Goal: Information Seeking & Learning: Learn about a topic

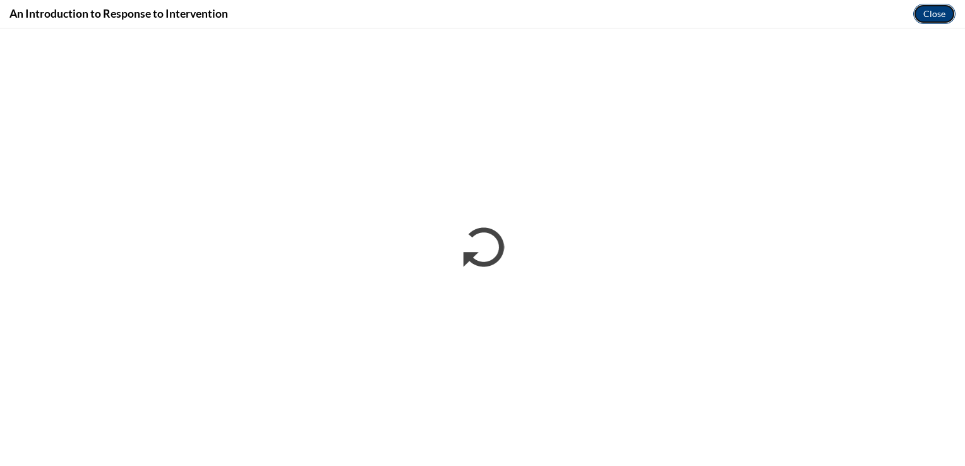
click at [926, 12] on button "Close" at bounding box center [934, 14] width 42 height 20
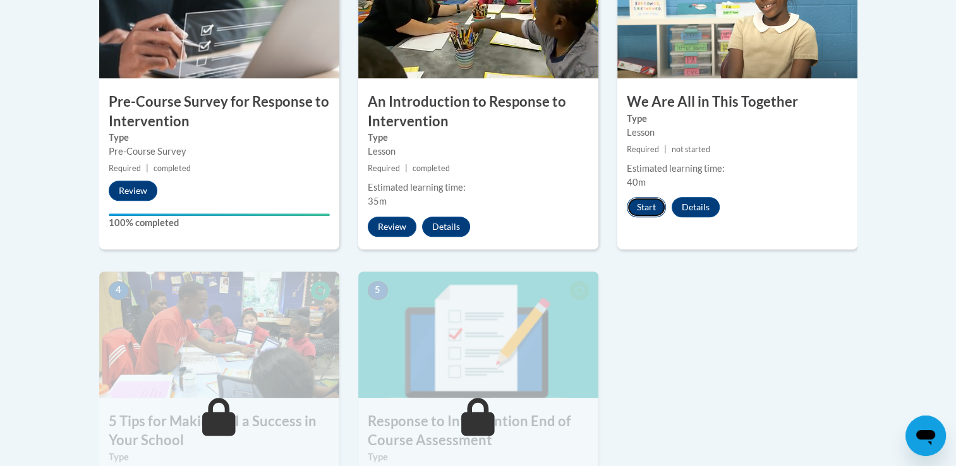
click at [652, 209] on button "Start" at bounding box center [646, 207] width 39 height 20
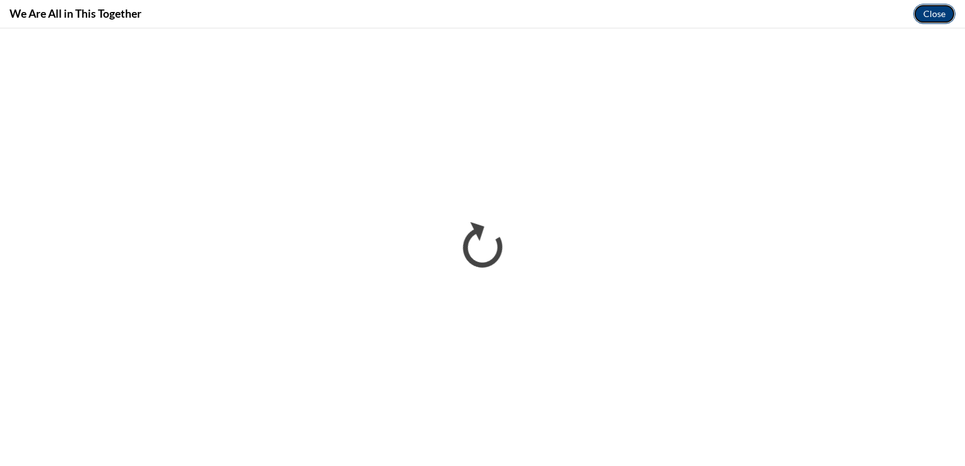
click at [938, 16] on button "Close" at bounding box center [934, 14] width 42 height 20
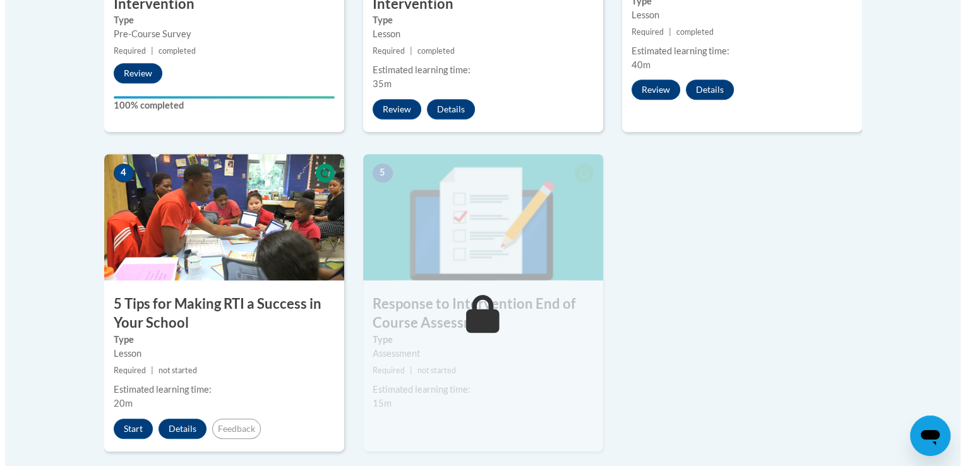
scroll to position [591, 0]
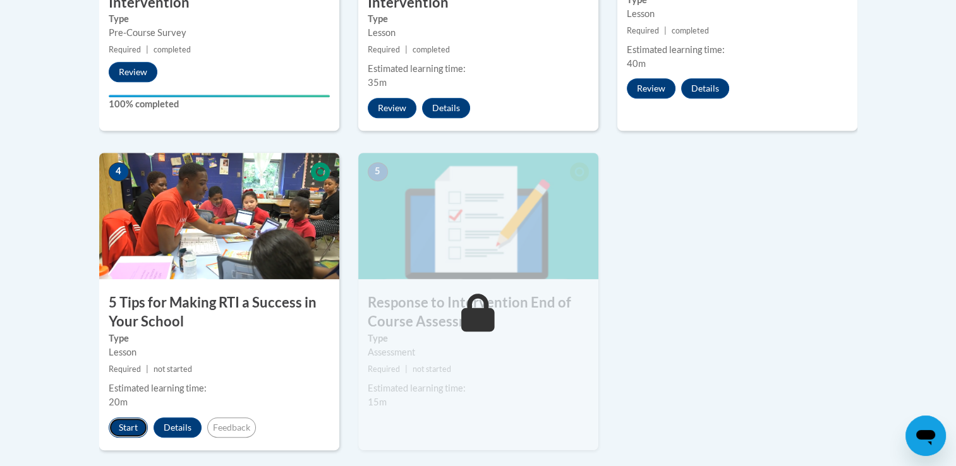
click at [119, 422] on button "Start" at bounding box center [128, 428] width 39 height 20
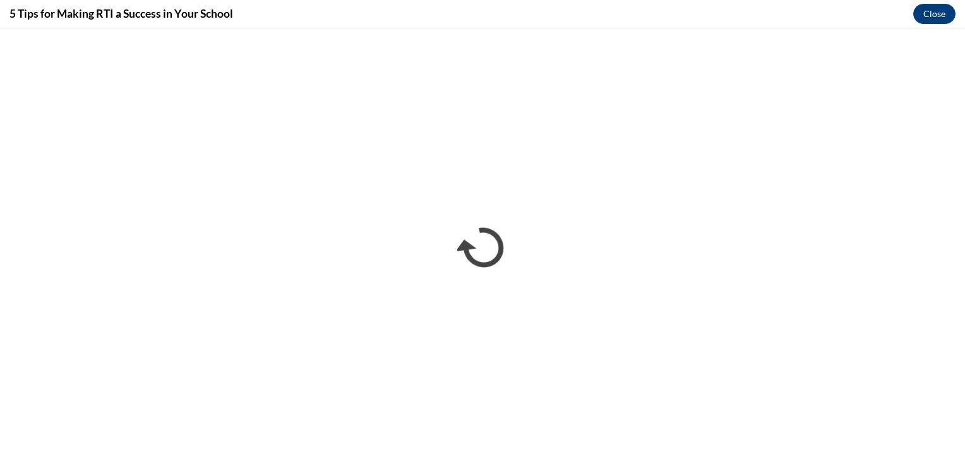
scroll to position [0, 0]
click at [943, 22] on button "Close" at bounding box center [934, 14] width 42 height 20
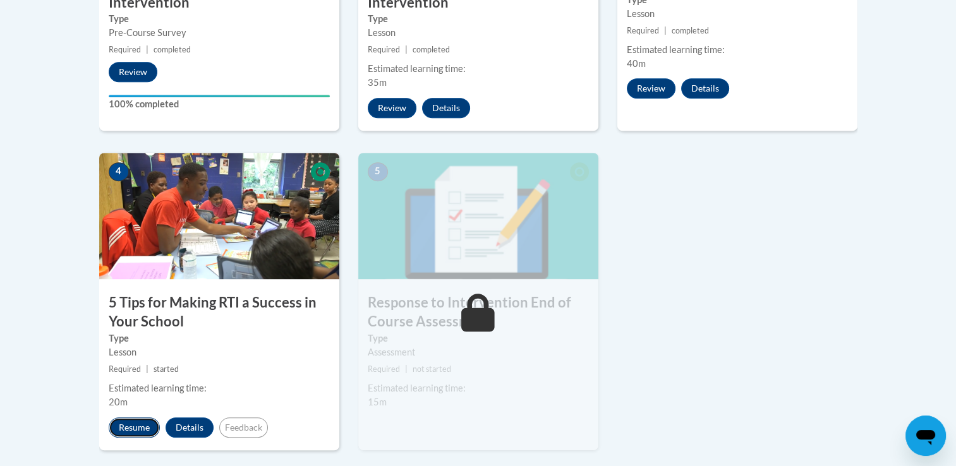
click at [133, 421] on button "Resume" at bounding box center [134, 428] width 51 height 20
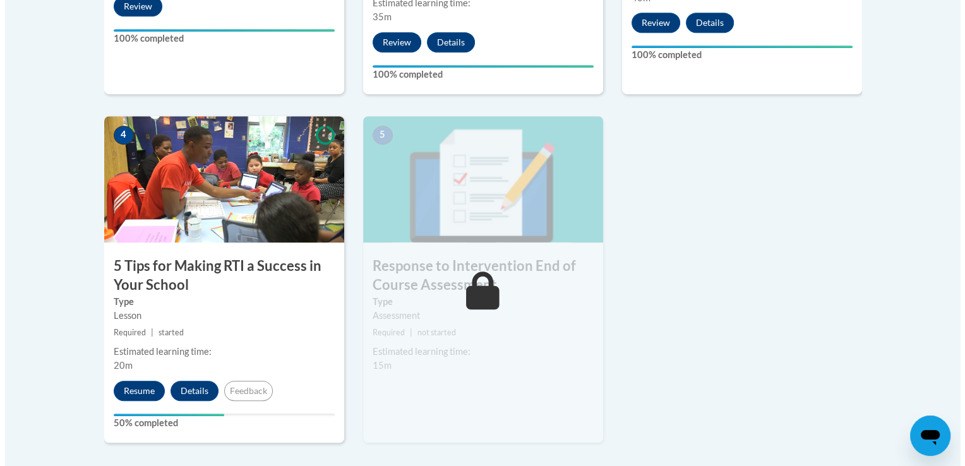
scroll to position [663, 0]
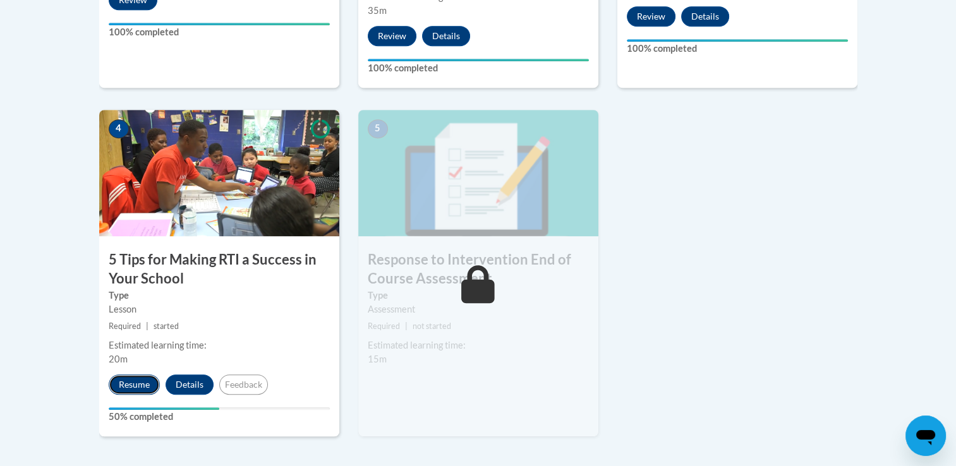
click at [109, 388] on button "Resume" at bounding box center [134, 385] width 51 height 20
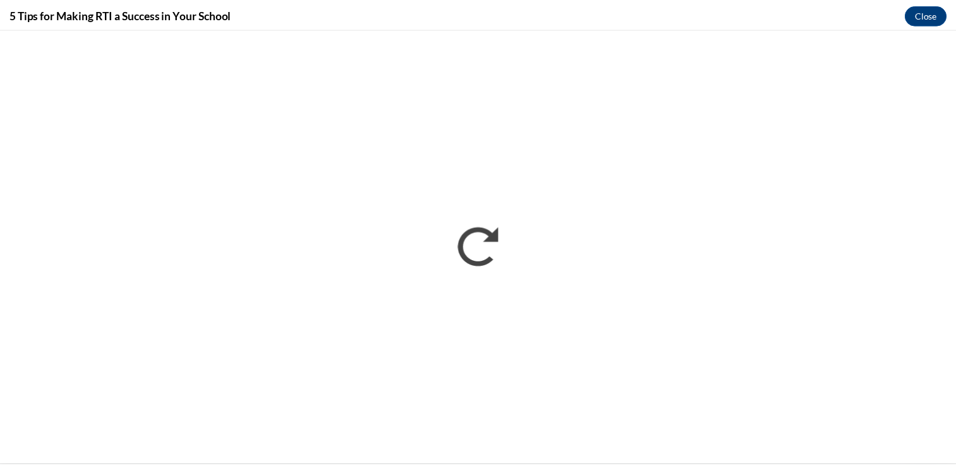
scroll to position [0, 0]
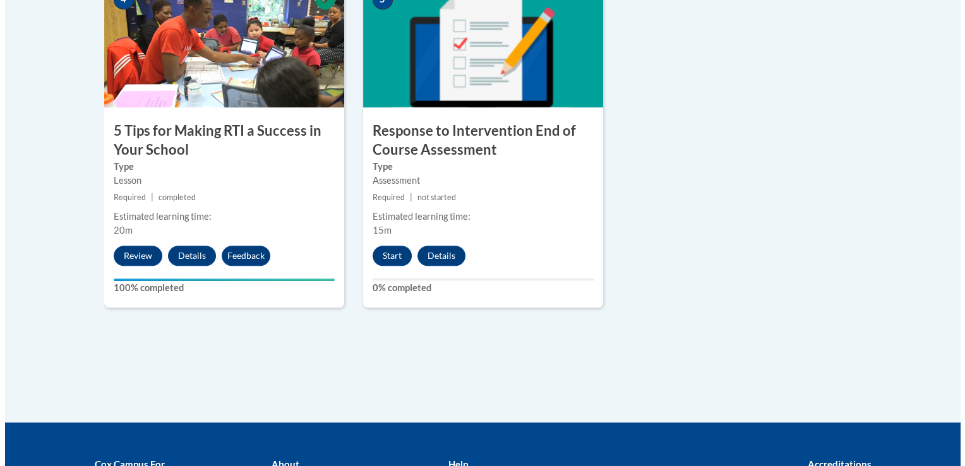
scroll to position [804, 0]
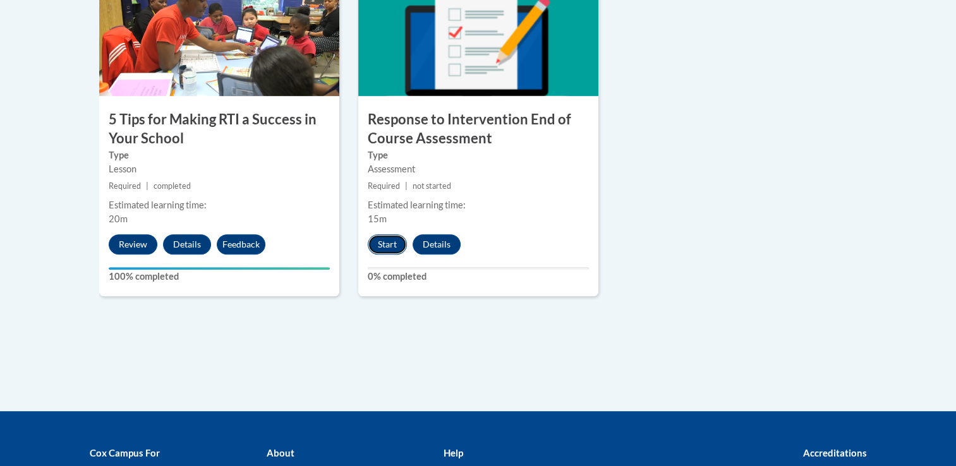
click at [387, 238] on button "Start" at bounding box center [387, 244] width 39 height 20
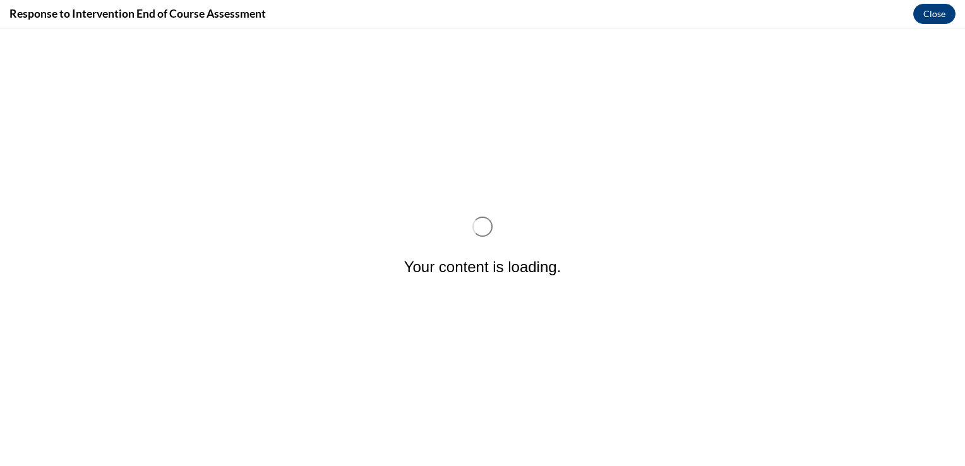
scroll to position [0, 0]
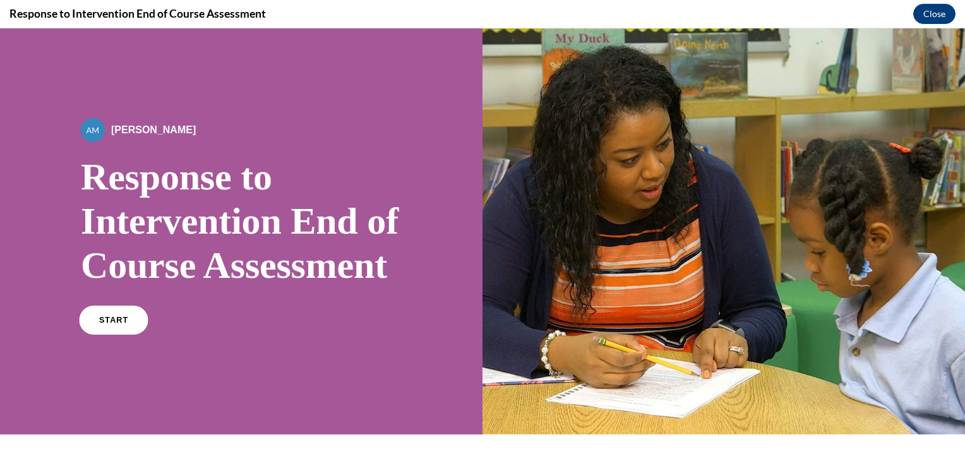
click at [119, 335] on link "START" at bounding box center [113, 320] width 69 height 29
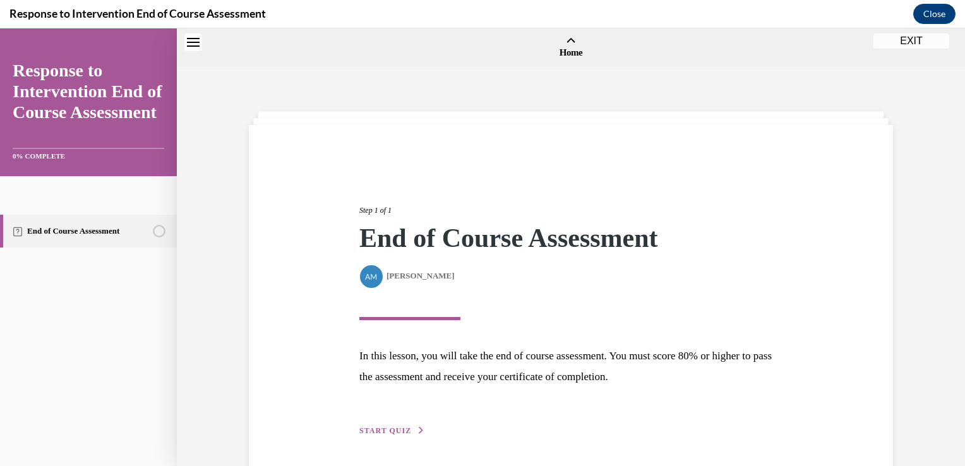
scroll to position [39, 0]
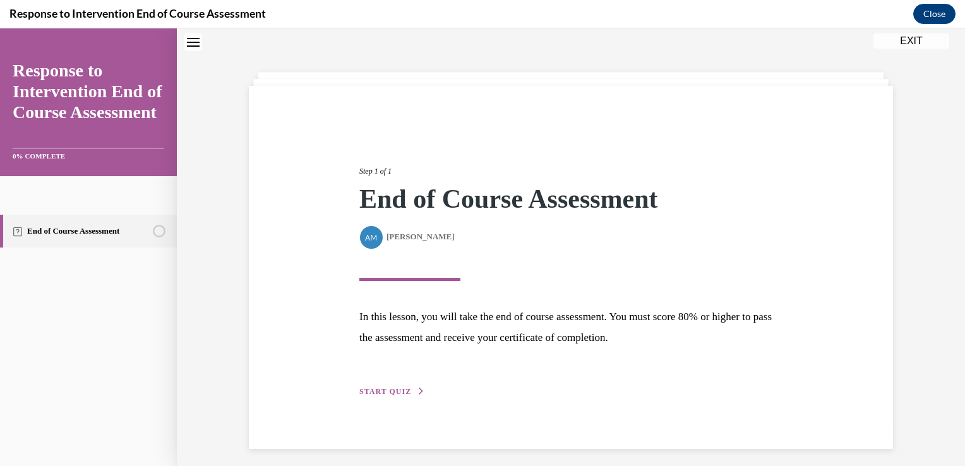
click at [398, 390] on span "START QUIZ" at bounding box center [385, 391] width 52 height 9
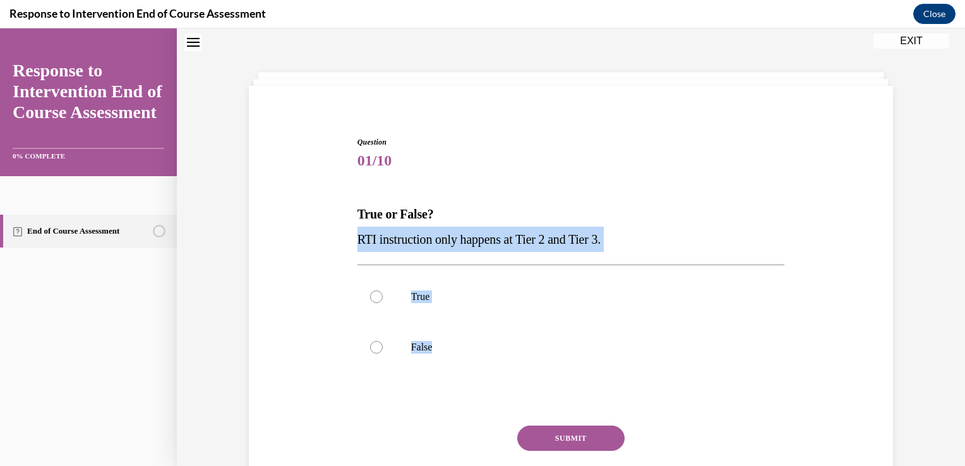
drag, startPoint x: 435, startPoint y: 353, endPoint x: 346, endPoint y: 237, distance: 146.4
click at [346, 237] on div "Question 01/10 True or False? RTI instruction only happens at Tier 2 and Tier 3…" at bounding box center [571, 314] width 651 height 431
copy div "RTI instruction only happens at Tier 2 and Tier 3. True False"
click at [509, 310] on label "True" at bounding box center [572, 297] width 428 height 51
click at [383, 303] on input "True" at bounding box center [376, 297] width 13 height 13
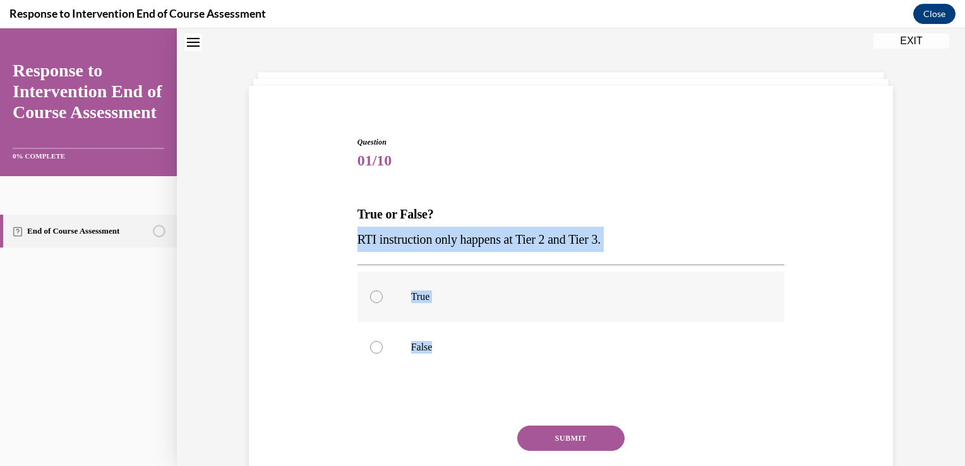
radio input "true"
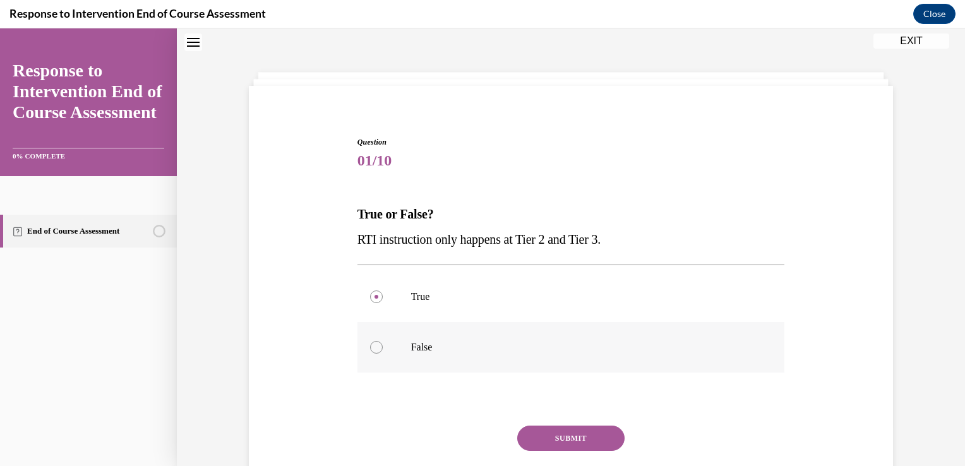
click at [380, 343] on label "False" at bounding box center [572, 347] width 428 height 51
click at [380, 343] on input "False" at bounding box center [376, 347] width 13 height 13
radio input "true"
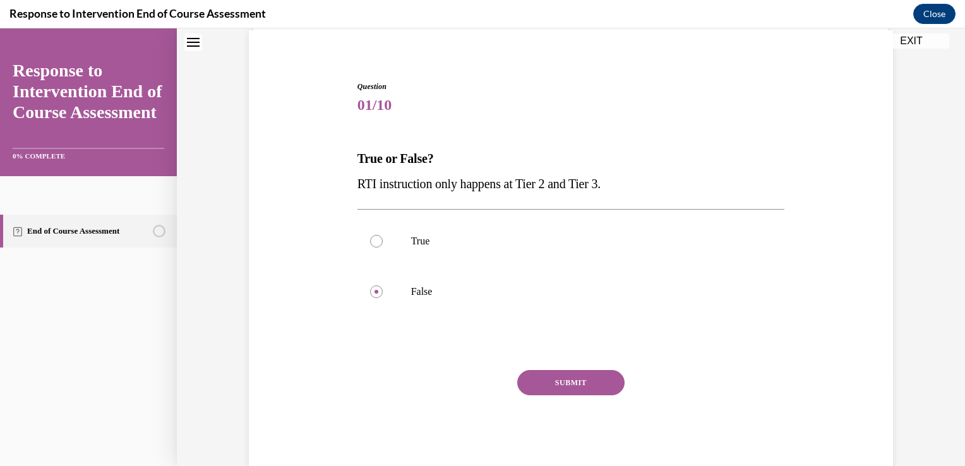
scroll to position [95, 0]
click at [596, 375] on button "SUBMIT" at bounding box center [570, 382] width 107 height 25
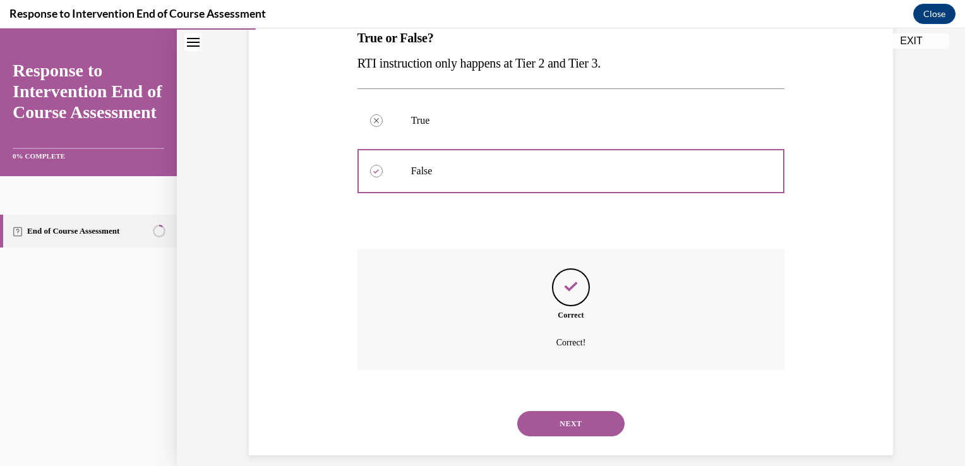
scroll to position [229, 0]
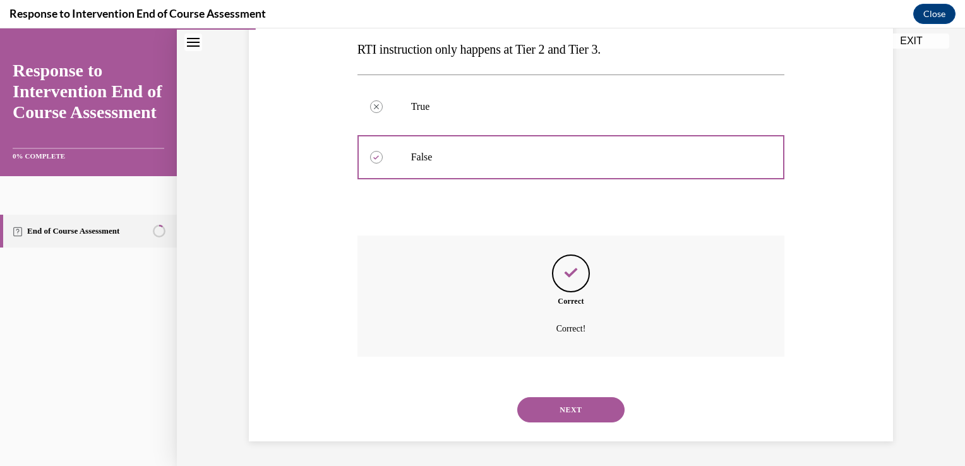
click at [595, 408] on button "NEXT" at bounding box center [570, 409] width 107 height 25
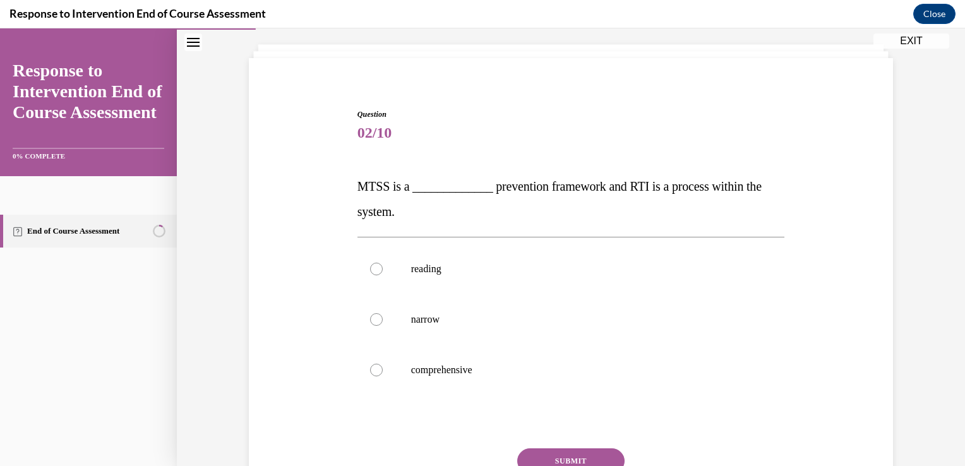
scroll to position [71, 0]
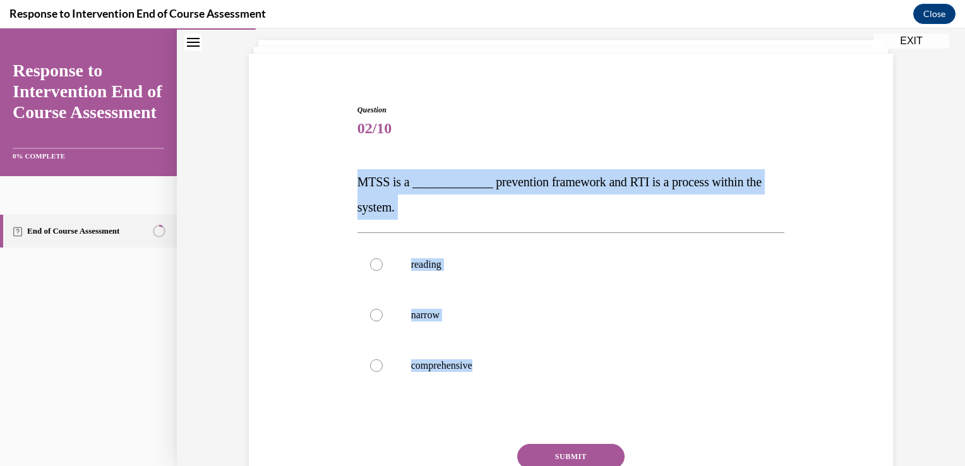
drag, startPoint x: 543, startPoint y: 390, endPoint x: 352, endPoint y: 190, distance: 276.6
click at [358, 190] on div "Question 02/10 MTSS is a _____________ prevention framework and RTI is a proces…" at bounding box center [572, 325] width 428 height 443
copy div "MTSS is a _____________ prevention framework and RTI is a process within the sy…"
click at [627, 256] on label "reading" at bounding box center [572, 264] width 428 height 51
click at [383, 258] on input "reading" at bounding box center [376, 264] width 13 height 13
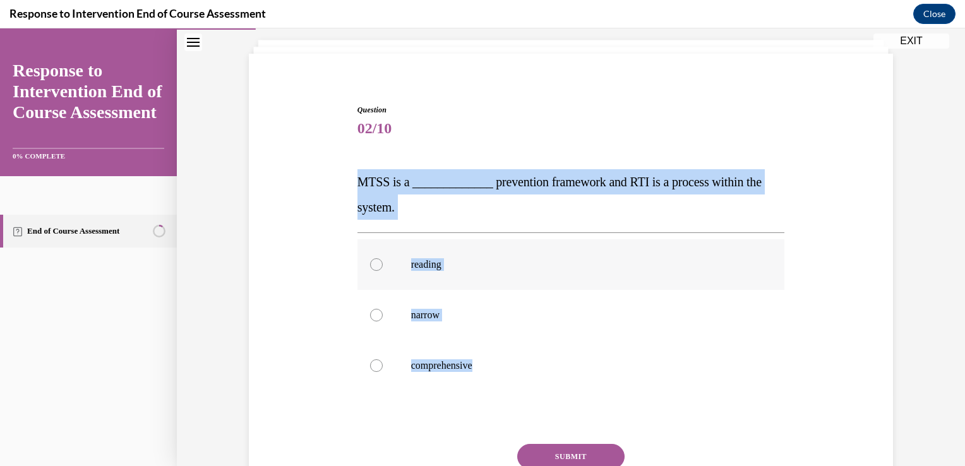
radio input "true"
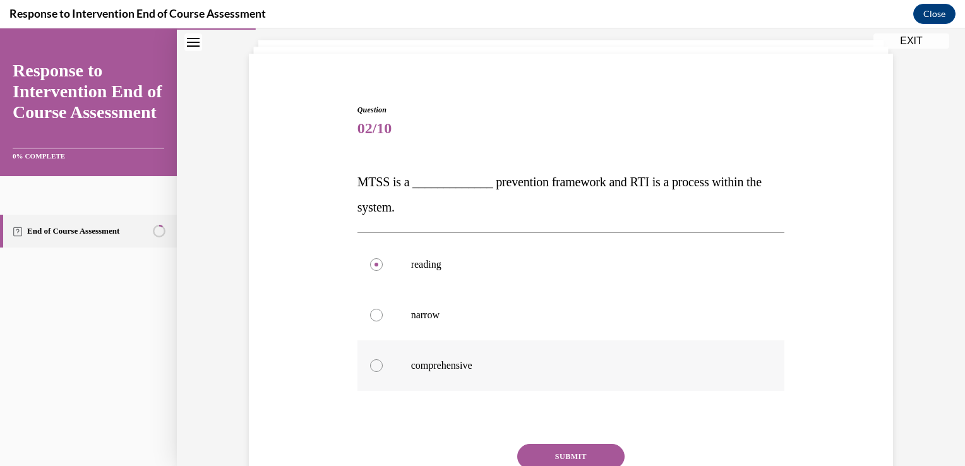
click at [371, 364] on div at bounding box center [376, 365] width 13 height 13
click at [371, 364] on input "comprehensive" at bounding box center [376, 365] width 13 height 13
radio input "true"
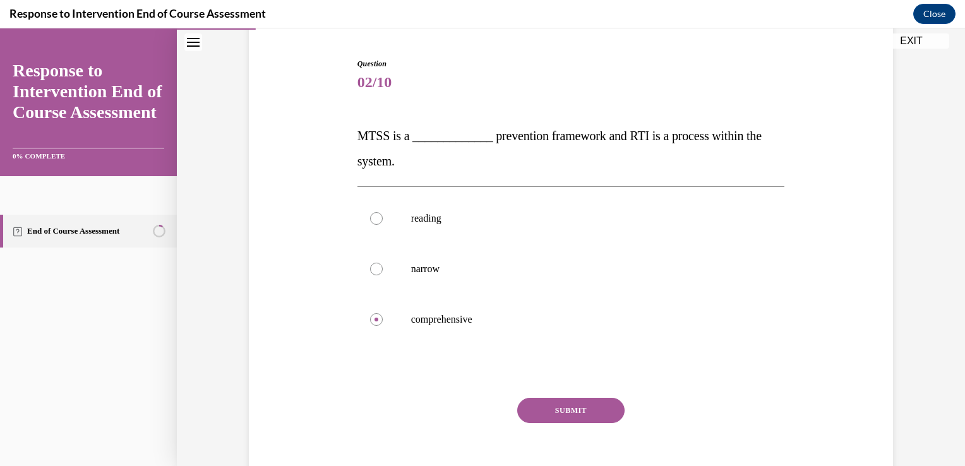
scroll to position [124, 0]
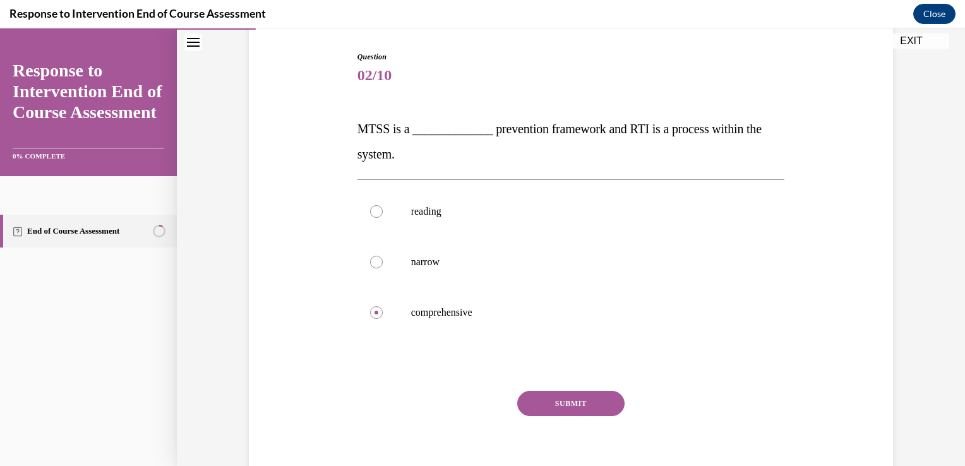
click at [584, 395] on button "SUBMIT" at bounding box center [570, 403] width 107 height 25
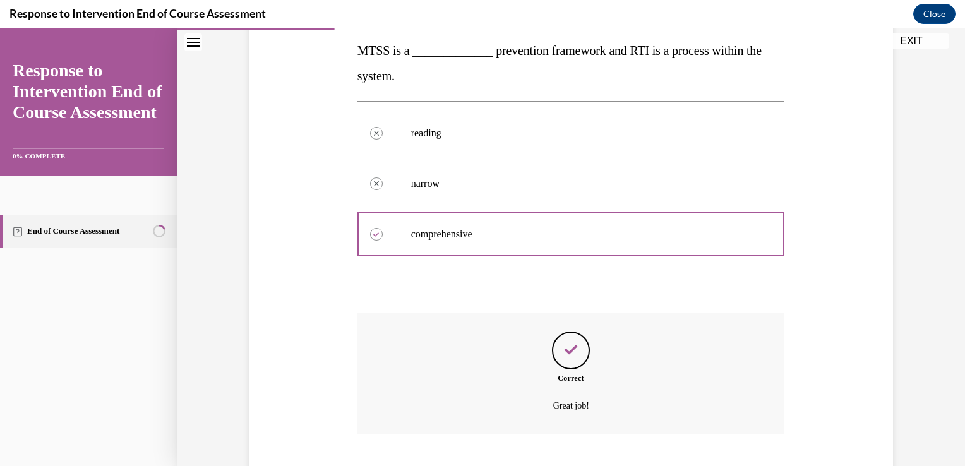
scroll to position [280, 0]
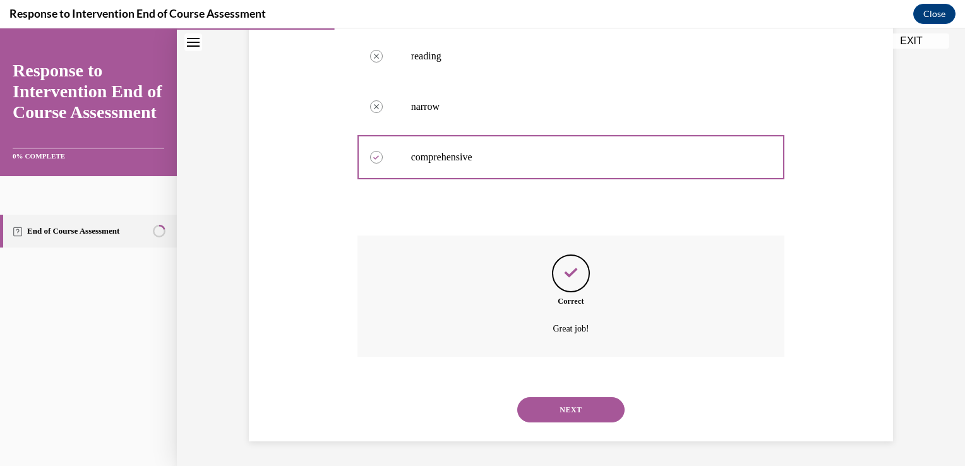
click at [604, 408] on button "NEXT" at bounding box center [570, 409] width 107 height 25
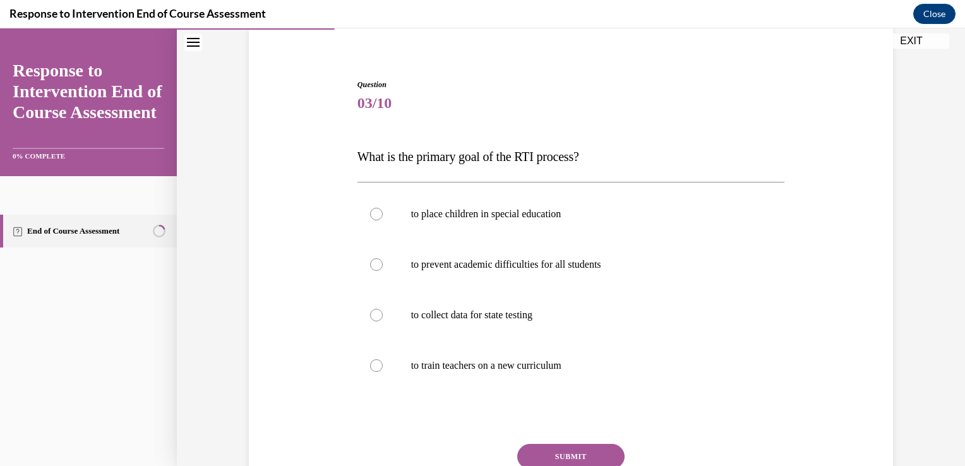
scroll to position [104, 0]
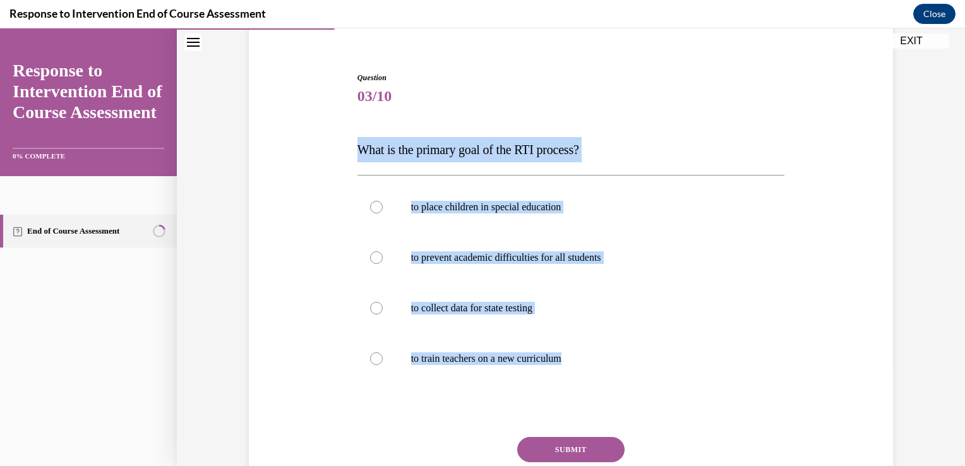
drag, startPoint x: 594, startPoint y: 349, endPoint x: 344, endPoint y: 134, distance: 330.1
click at [344, 134] on div "Question 03/10 What is the primary goal of the RTI process? to place children i…" at bounding box center [571, 287] width 651 height 507
copy div "What is the primary goal of the RTI process? to place children in special educa…"
click at [771, 188] on label "to place children in special education" at bounding box center [572, 207] width 428 height 51
click at [383, 201] on input "to place children in special education" at bounding box center [376, 207] width 13 height 13
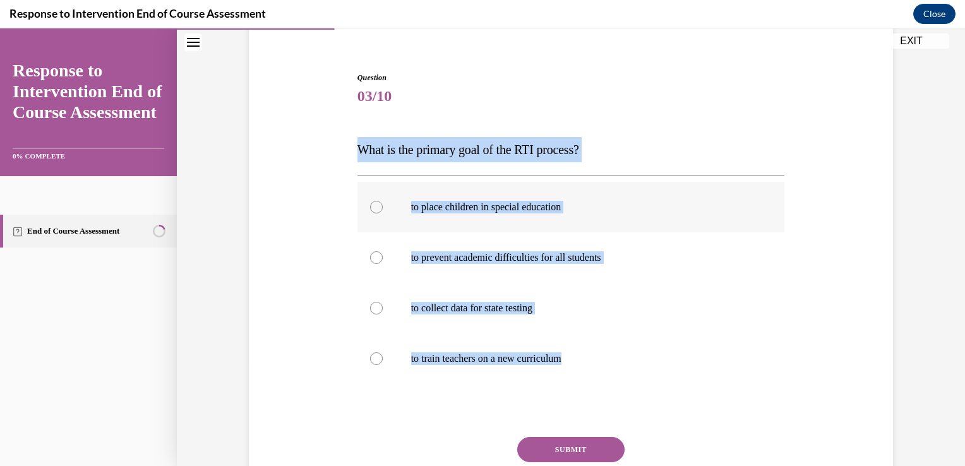
radio input "true"
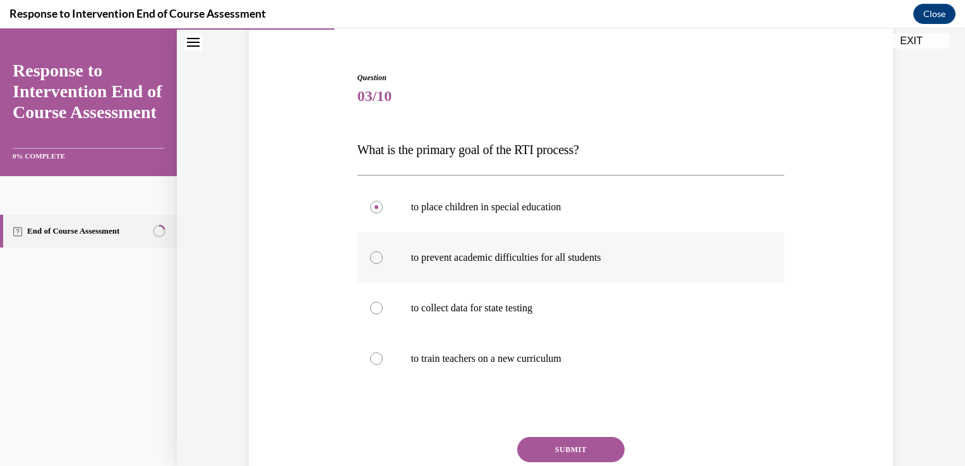
click at [375, 254] on div at bounding box center [376, 257] width 13 height 13
click at [375, 254] on input "to prevent academic difficulties for all students" at bounding box center [376, 257] width 13 height 13
radio input "true"
click at [597, 443] on button "SUBMIT" at bounding box center [570, 449] width 107 height 25
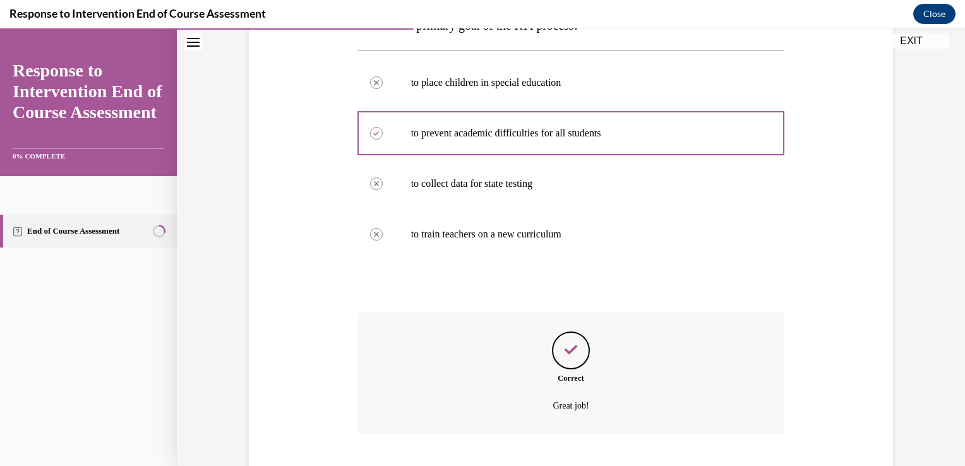
scroll to position [305, 0]
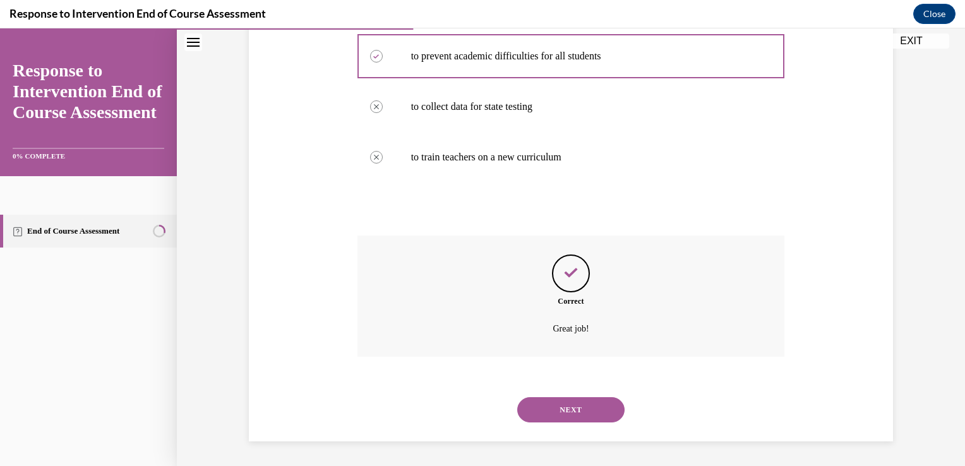
click at [582, 415] on button "NEXT" at bounding box center [570, 409] width 107 height 25
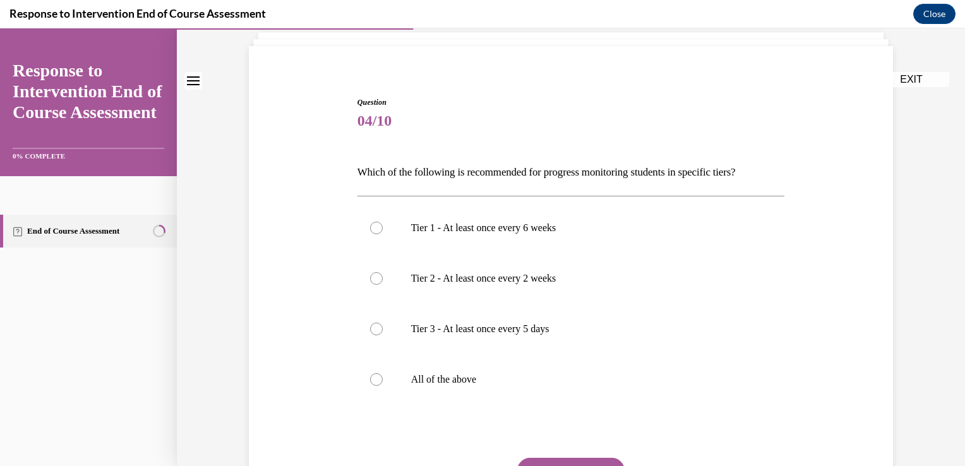
scroll to position [81, 0]
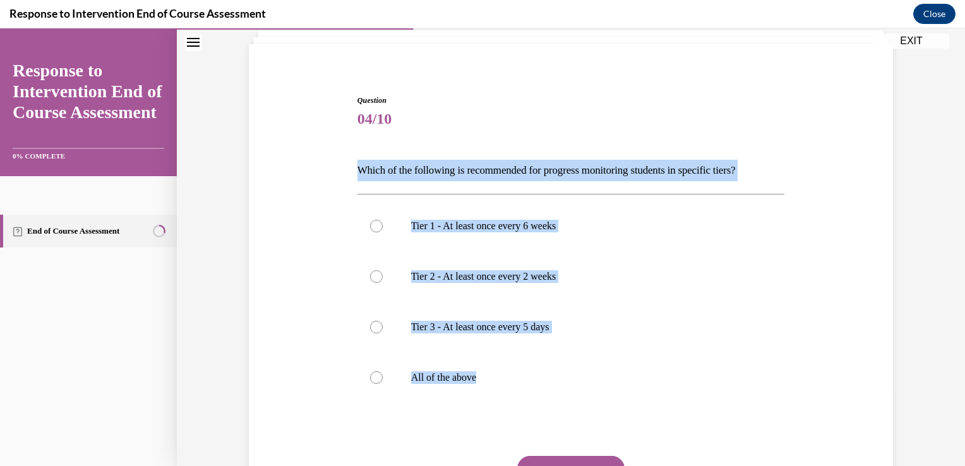
drag, startPoint x: 482, startPoint y: 378, endPoint x: 354, endPoint y: 170, distance: 244.2
click at [358, 170] on div "Question 04/10 Which of the following is recommended for progress monitoring st…" at bounding box center [572, 327] width 428 height 465
copy div "Which of the following is recommended for progress monitoring students in speci…"
click at [371, 383] on div at bounding box center [376, 377] width 13 height 13
click at [371, 383] on input "All of the above" at bounding box center [376, 377] width 13 height 13
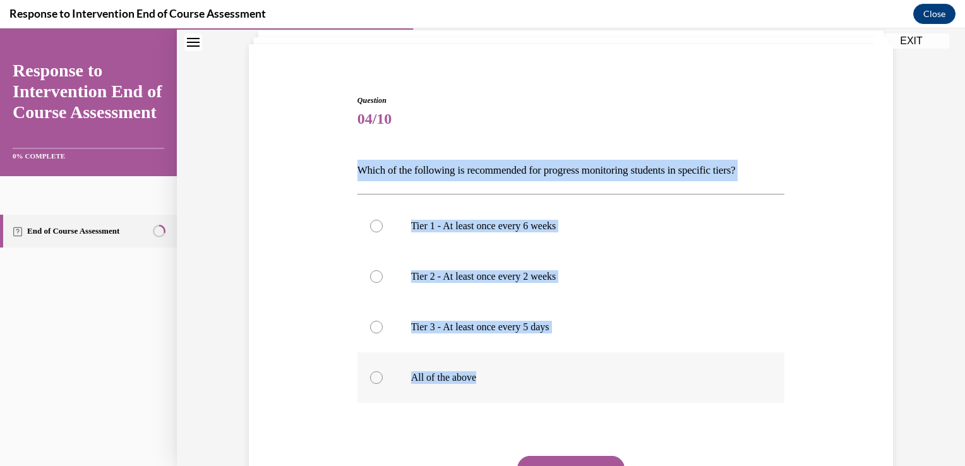
radio input "true"
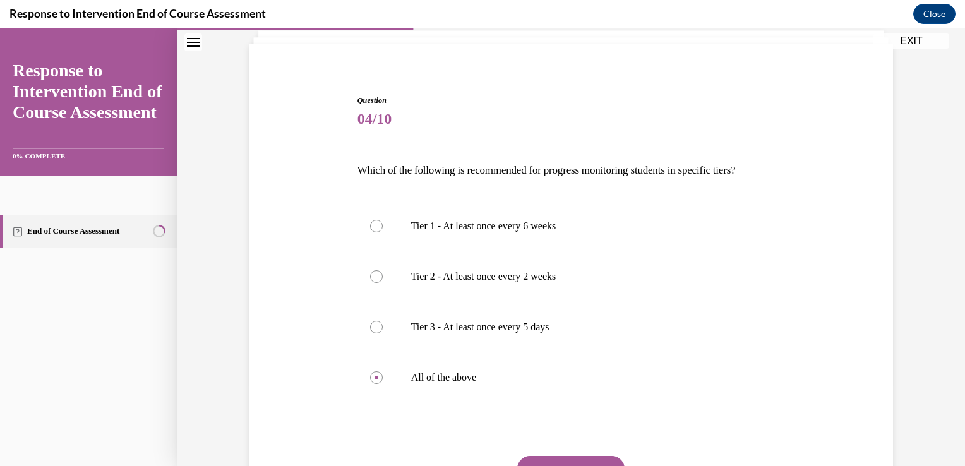
click at [782, 330] on div "Question 04/10 Which of the following is recommended for progress monitoring st…" at bounding box center [571, 318] width 434 height 484
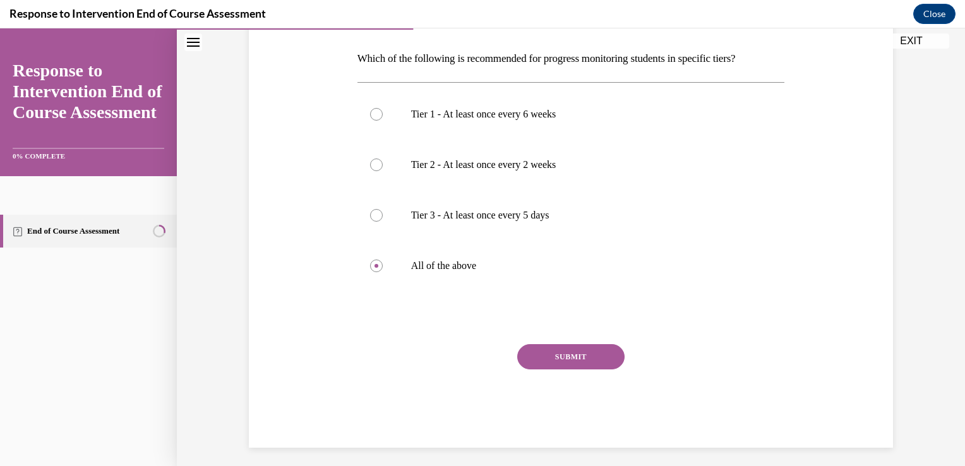
scroll to position [198, 0]
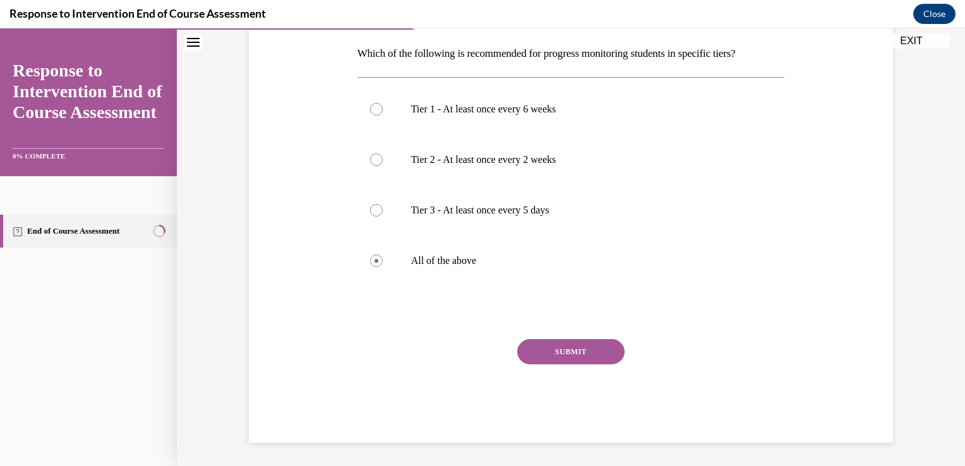
click at [603, 343] on button "SUBMIT" at bounding box center [570, 351] width 107 height 25
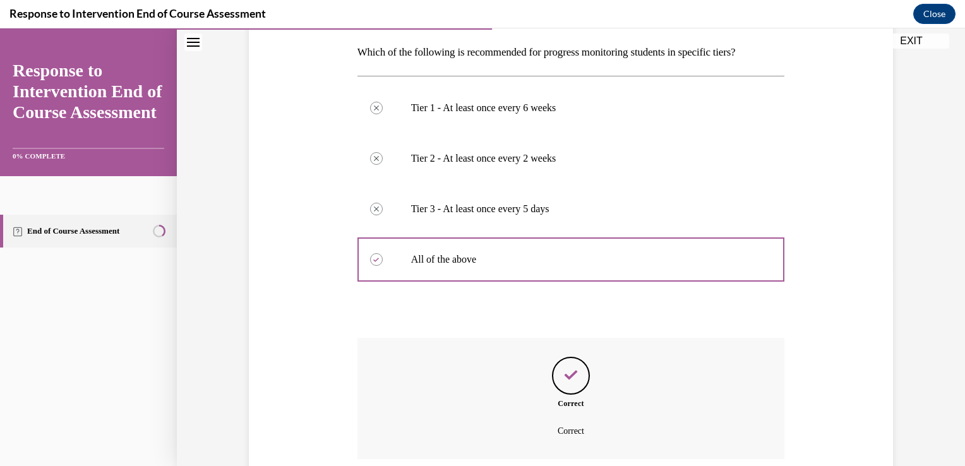
scroll to position [301, 0]
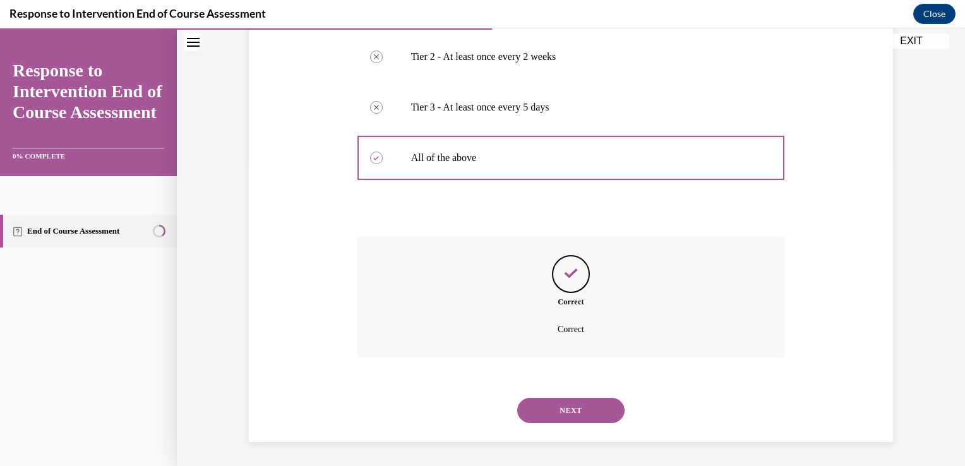
click at [601, 409] on button "NEXT" at bounding box center [570, 410] width 107 height 25
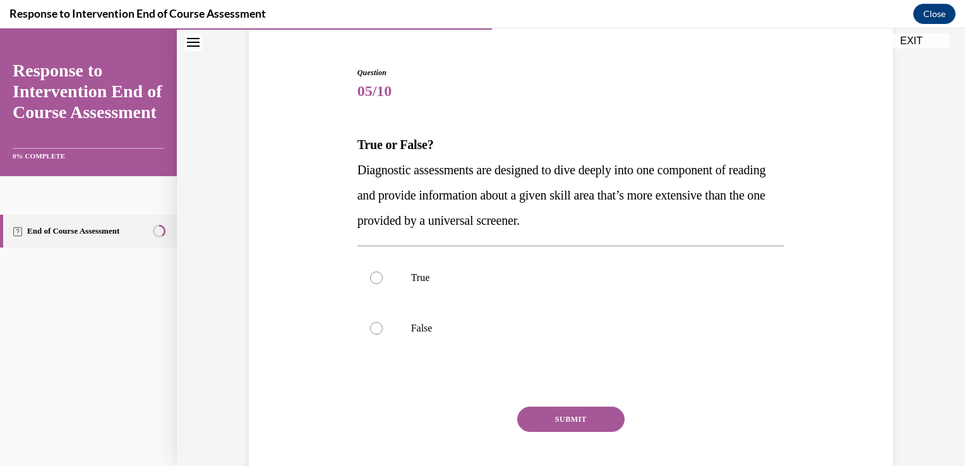
scroll to position [109, 0]
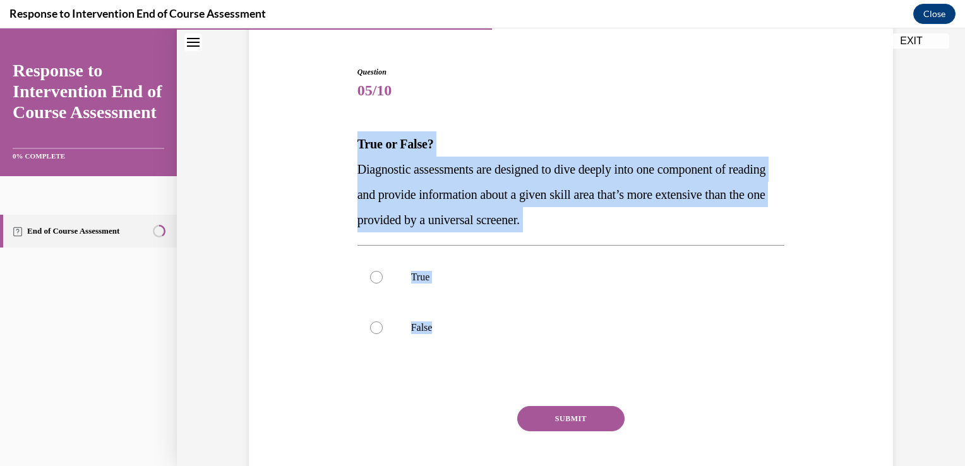
drag, startPoint x: 452, startPoint y: 338, endPoint x: 342, endPoint y: 148, distance: 219.6
click at [342, 148] on div "Question 05/10 True or False? Diagnostic assessments are designed to dive deepl…" at bounding box center [571, 268] width 651 height 481
copy div "True or False? Diagnostic assessments are designed to dive deeply into one comp…"
click at [515, 256] on label "True" at bounding box center [572, 277] width 428 height 51
click at [383, 271] on input "True" at bounding box center [376, 277] width 13 height 13
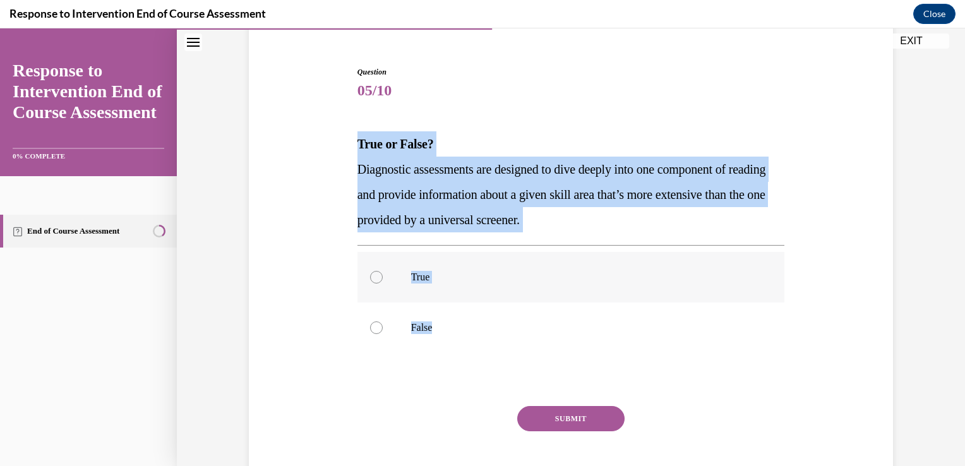
radio input "true"
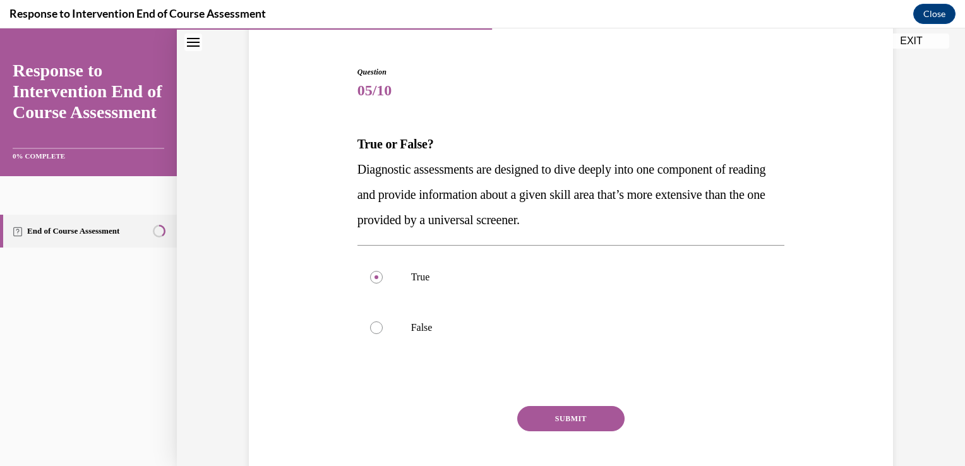
click at [608, 416] on button "SUBMIT" at bounding box center [570, 418] width 107 height 25
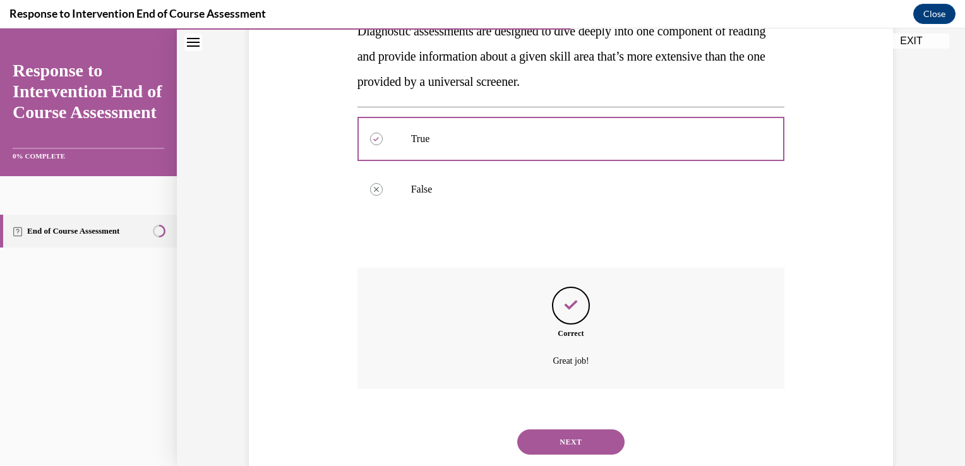
scroll to position [280, 0]
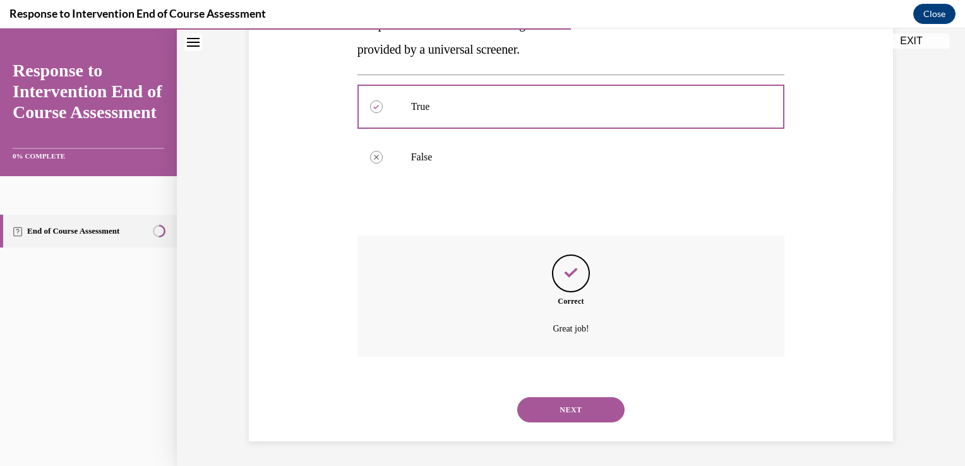
click at [583, 407] on button "NEXT" at bounding box center [570, 409] width 107 height 25
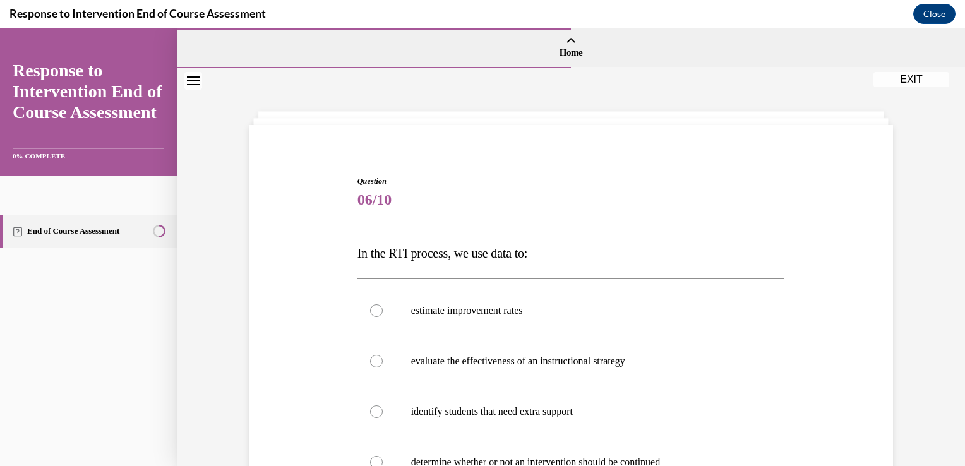
scroll to position [92, 0]
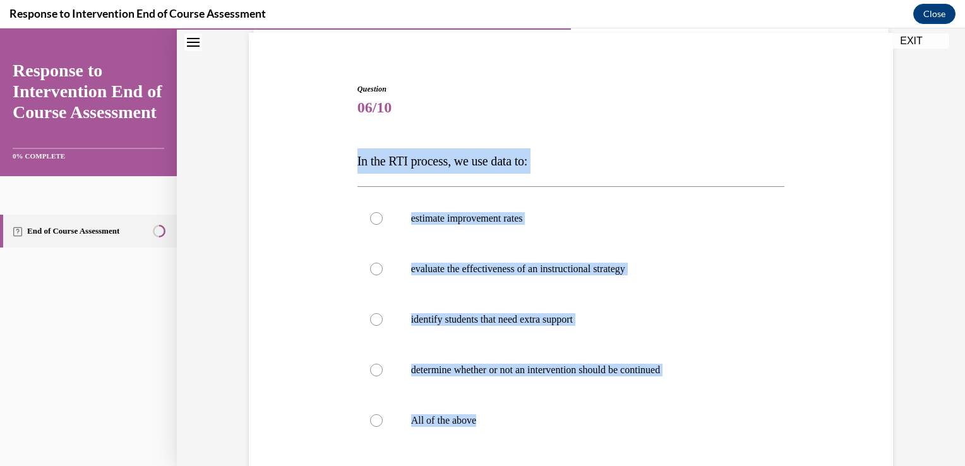
drag, startPoint x: 524, startPoint y: 416, endPoint x: 349, endPoint y: 154, distance: 314.3
click at [354, 154] on div "Question 06/10 In the RTI process, we use data to: estimate improvement rates e…" at bounding box center [571, 333] width 434 height 538
copy div "In the RTI process, we use data to: estimate improvement rates evaluate the eff…"
click at [375, 413] on label "All of the above" at bounding box center [572, 420] width 428 height 51
click at [375, 414] on input "All of the above" at bounding box center [376, 420] width 13 height 13
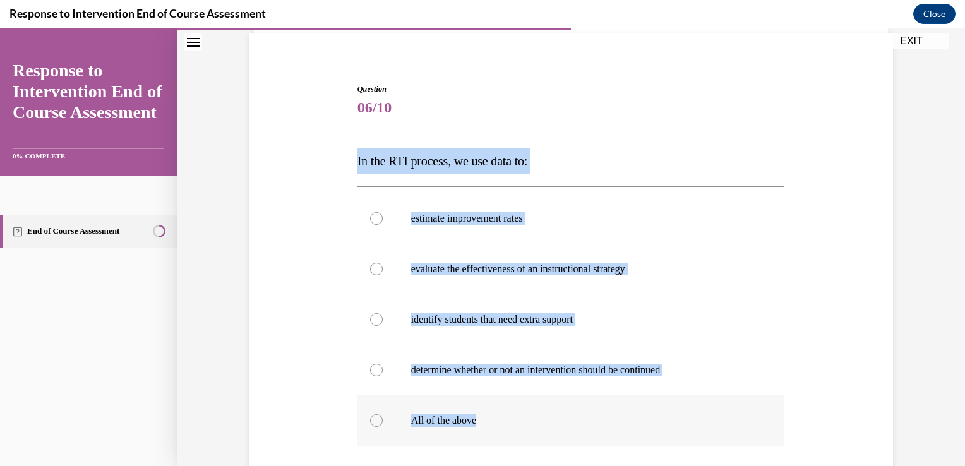
radio input "true"
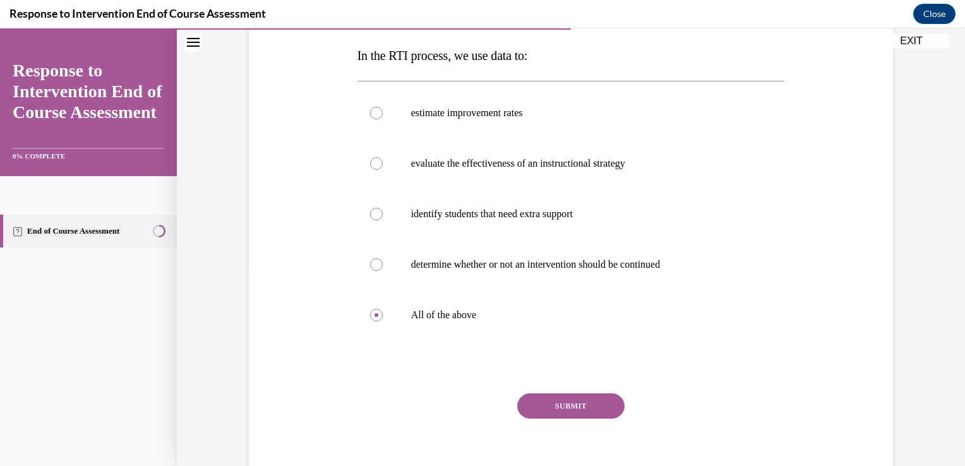
click at [588, 404] on button "SUBMIT" at bounding box center [570, 406] width 107 height 25
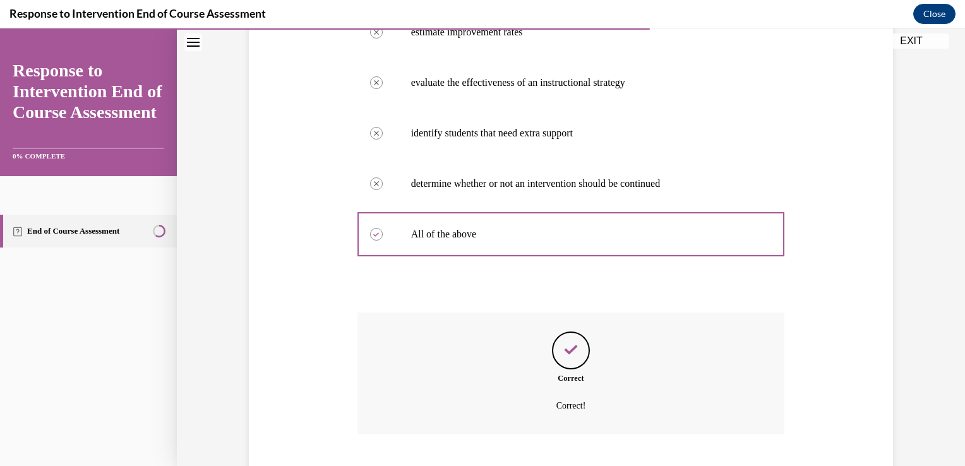
scroll to position [356, 0]
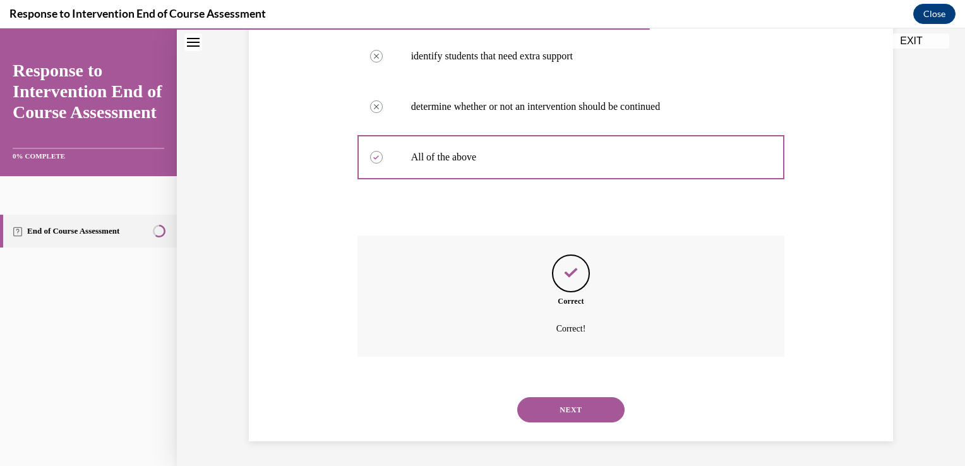
click at [582, 421] on button "NEXT" at bounding box center [570, 409] width 107 height 25
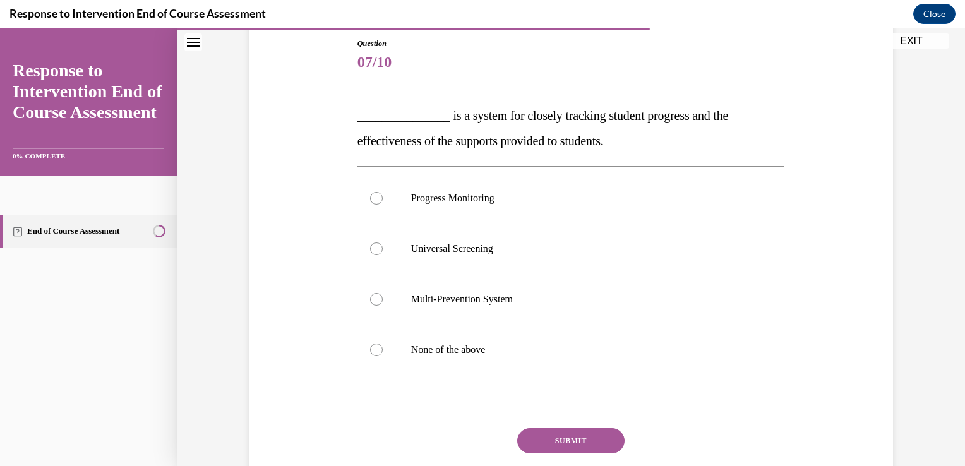
scroll to position [142, 0]
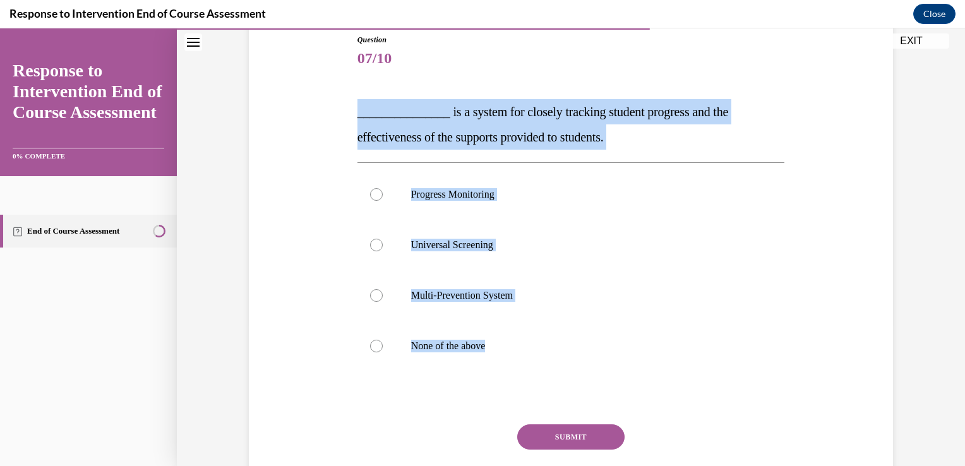
drag, startPoint x: 502, startPoint y: 349, endPoint x: 345, endPoint y: 110, distance: 286.1
click at [345, 110] on div "Question 07/10 _______________ is a system for closely tracking student progres…" at bounding box center [571, 262] width 651 height 532
copy div "_______________ is a system for closely tracking student progress and the effec…"
click at [371, 201] on label "Progress Monitoring" at bounding box center [572, 194] width 428 height 51
click at [371, 201] on input "Progress Monitoring" at bounding box center [376, 194] width 13 height 13
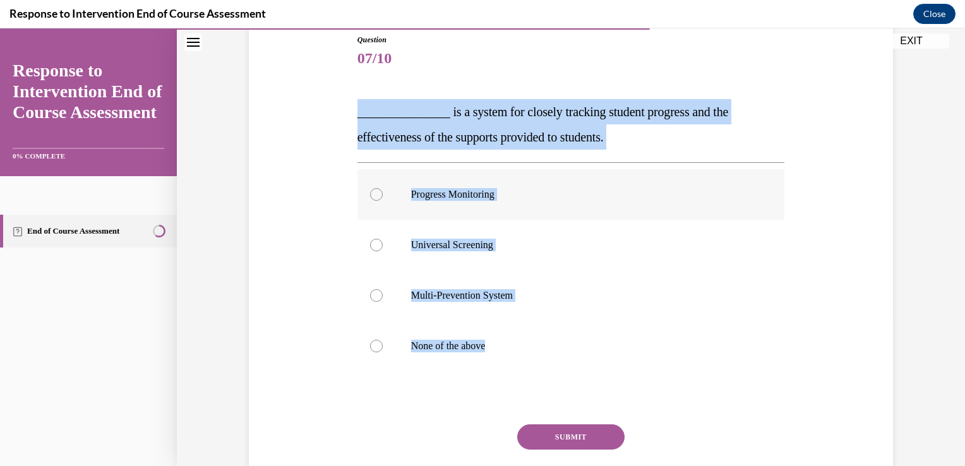
radio input "true"
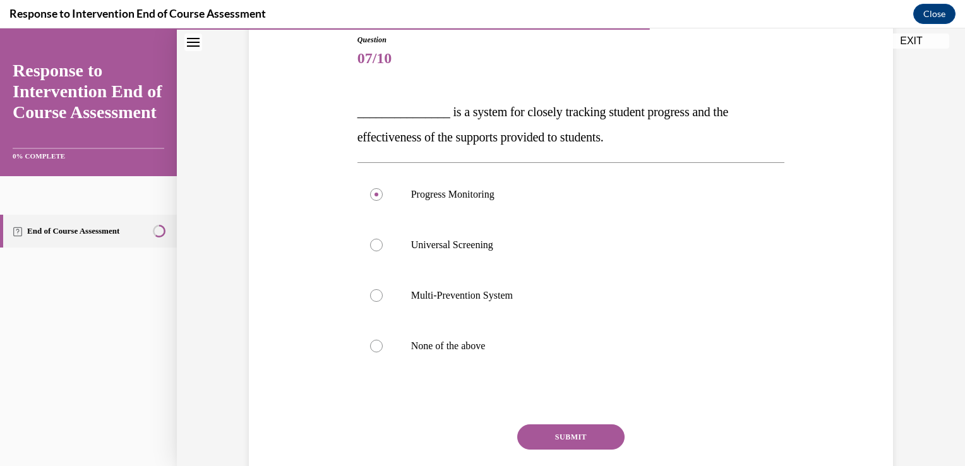
click at [593, 425] on button "SUBMIT" at bounding box center [570, 437] width 107 height 25
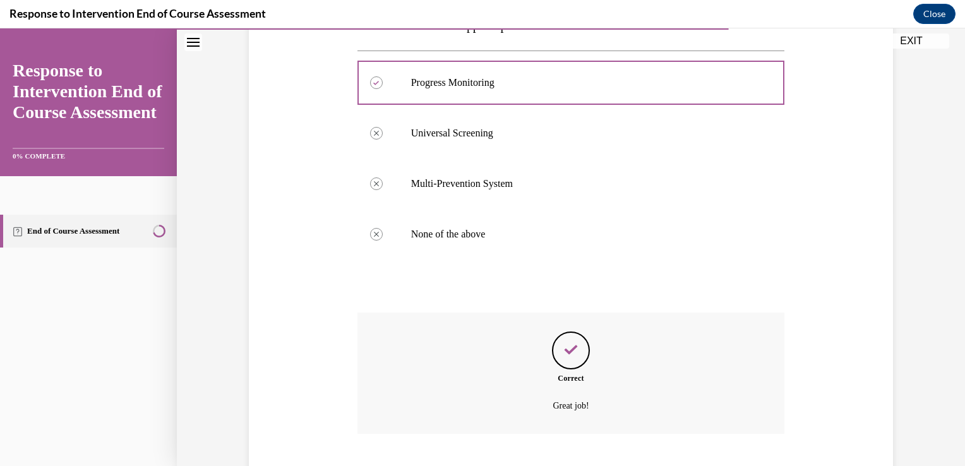
scroll to position [330, 0]
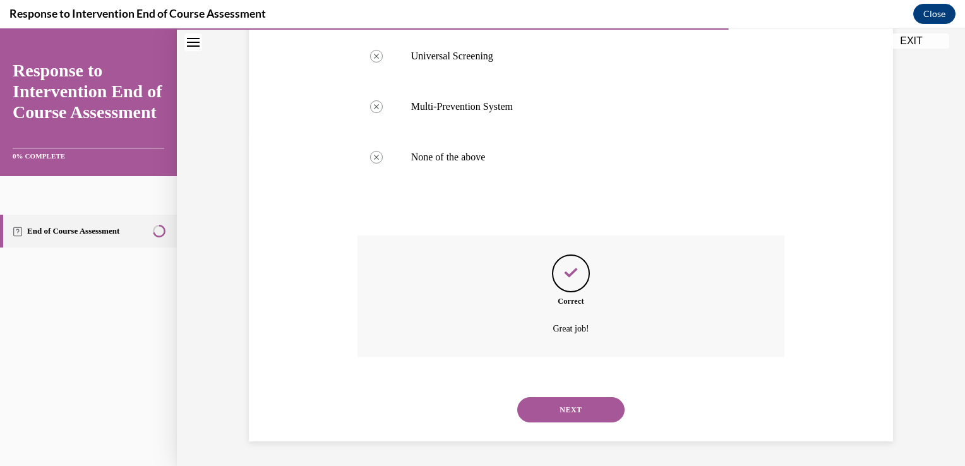
click at [577, 411] on button "NEXT" at bounding box center [570, 409] width 107 height 25
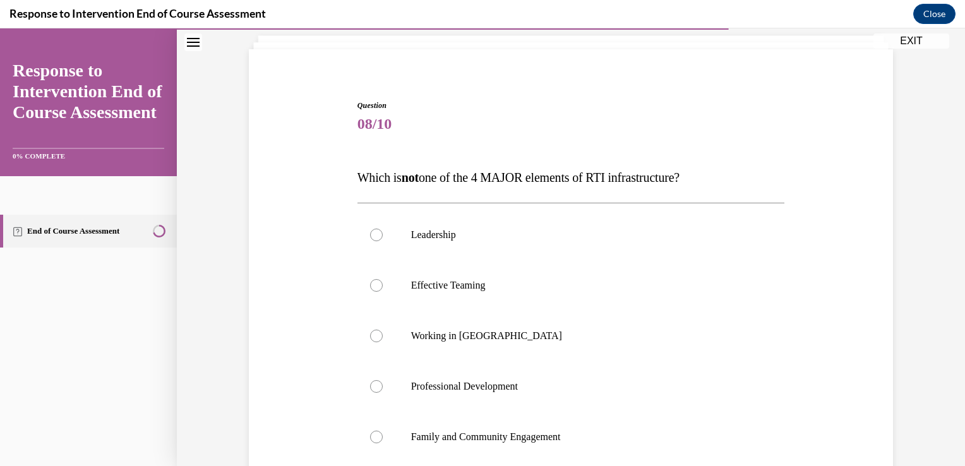
scroll to position [78, 0]
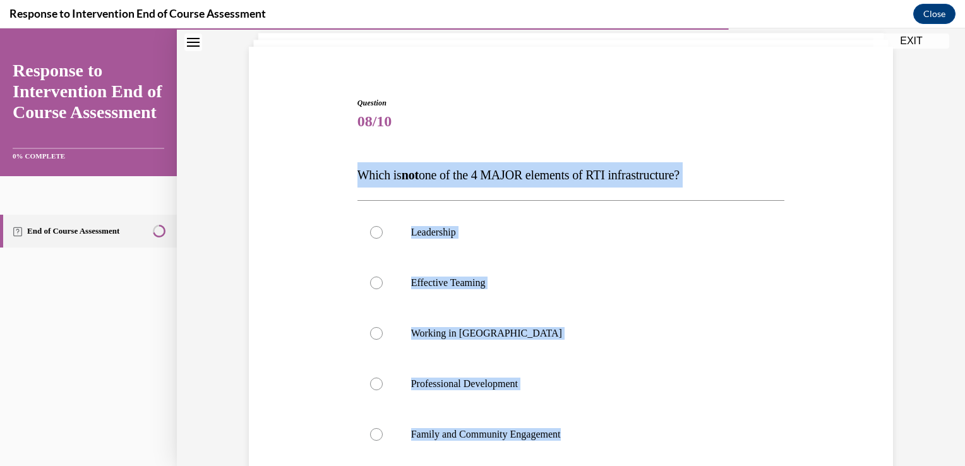
drag, startPoint x: 572, startPoint y: 430, endPoint x: 351, endPoint y: 172, distance: 340.1
click at [354, 172] on div "Question 08/10 Which is not one of the 4 MAJOR elements of RTI infrastructure? …" at bounding box center [571, 347] width 434 height 538
copy div "Which is not one of the 4 MAJOR elements of RTI infrastructure? Leadership Effe…"
click at [376, 327] on label "Working in Silos" at bounding box center [572, 333] width 428 height 51
click at [376, 327] on input "Working in Silos" at bounding box center [376, 333] width 13 height 13
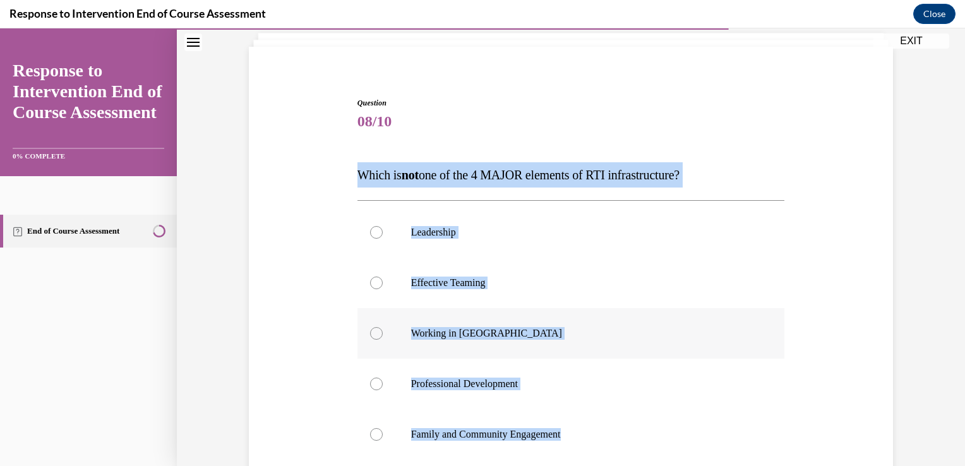
radio input "true"
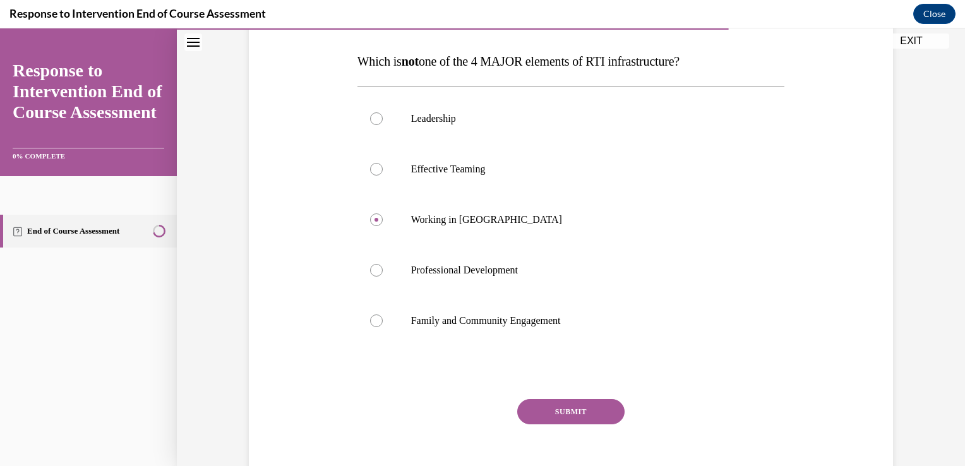
scroll to position [195, 0]
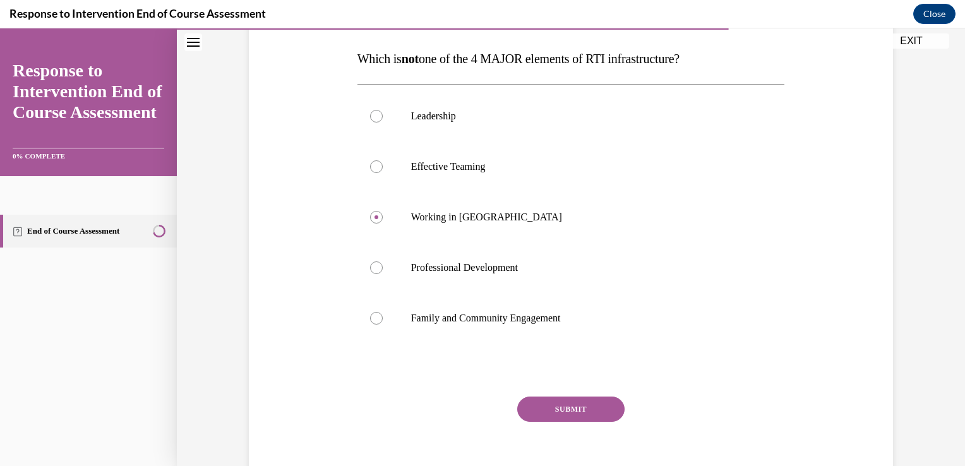
click at [594, 399] on button "SUBMIT" at bounding box center [570, 409] width 107 height 25
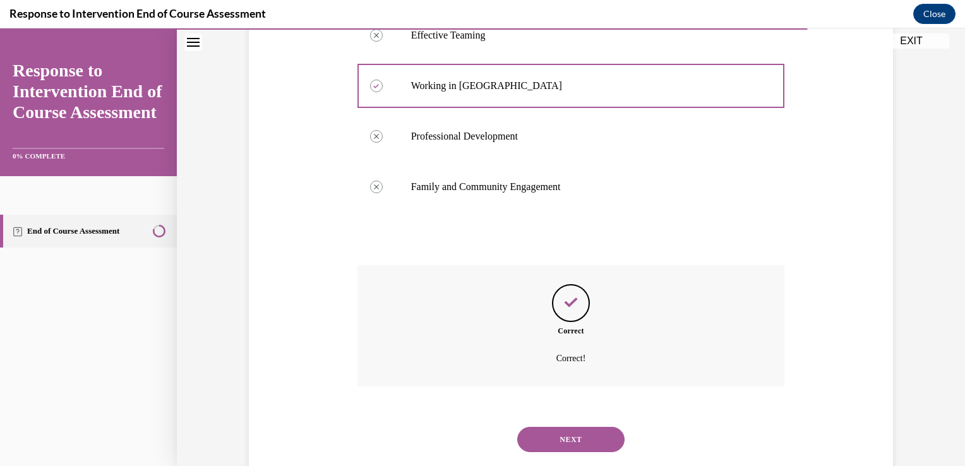
scroll to position [356, 0]
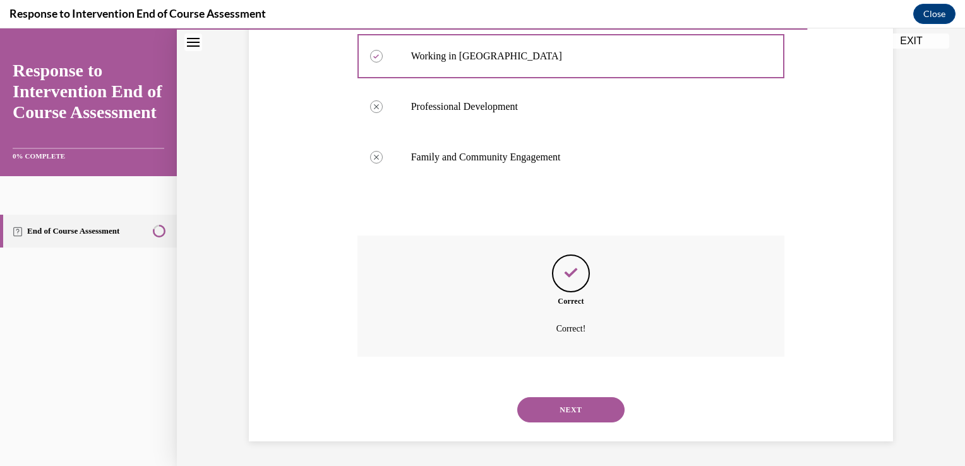
click at [575, 414] on button "NEXT" at bounding box center [570, 409] width 107 height 25
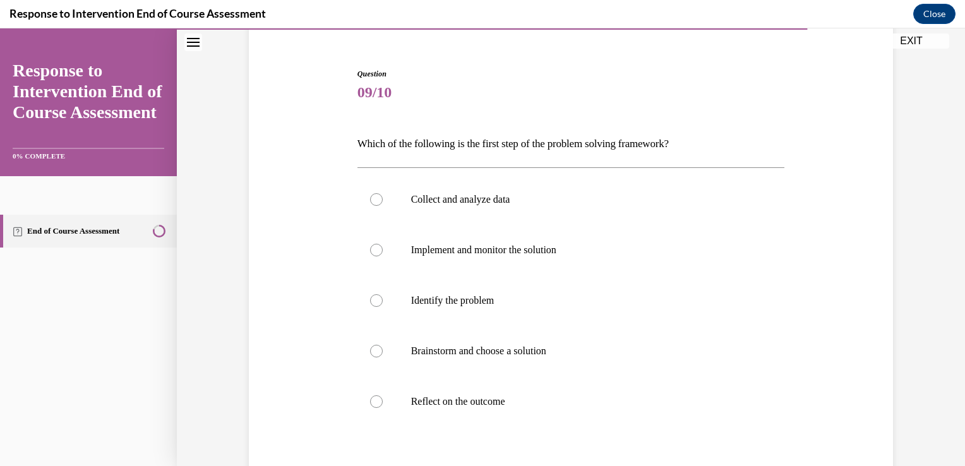
scroll to position [116, 0]
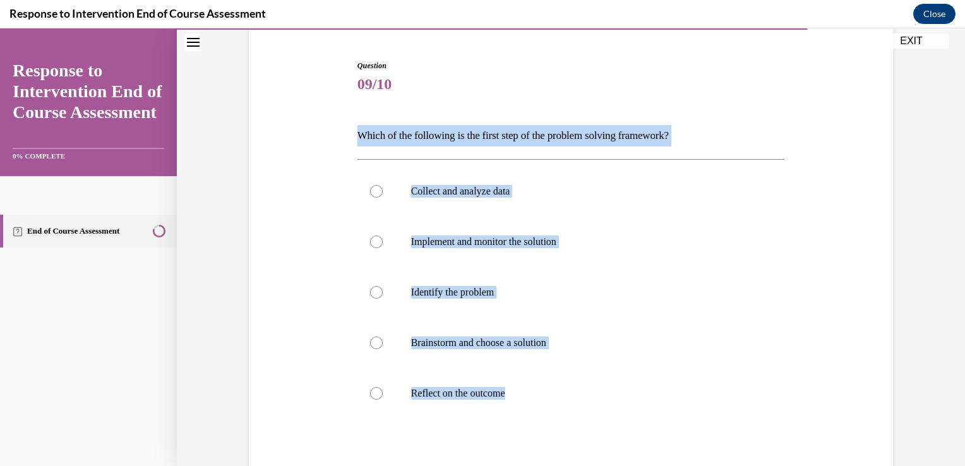
drag, startPoint x: 533, startPoint y: 393, endPoint x: 353, endPoint y: 138, distance: 312.0
click at [358, 138] on div "Question 09/10 Which of the following is the first step of the problem solving …" at bounding box center [572, 317] width 428 height 515
copy div "Which of the following is the first step of the problem solving framework? Coll…"
click at [375, 298] on label "Identify the problem" at bounding box center [572, 292] width 428 height 51
click at [375, 298] on input "Identify the problem" at bounding box center [376, 292] width 13 height 13
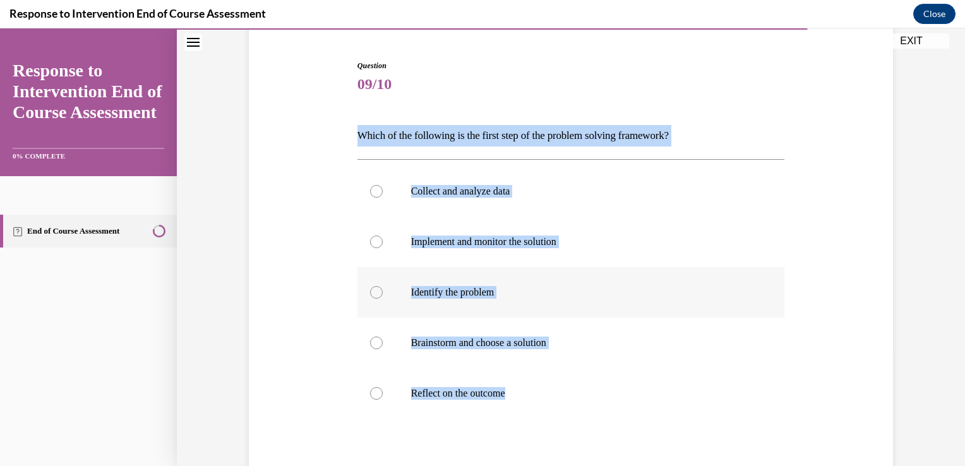
radio input "true"
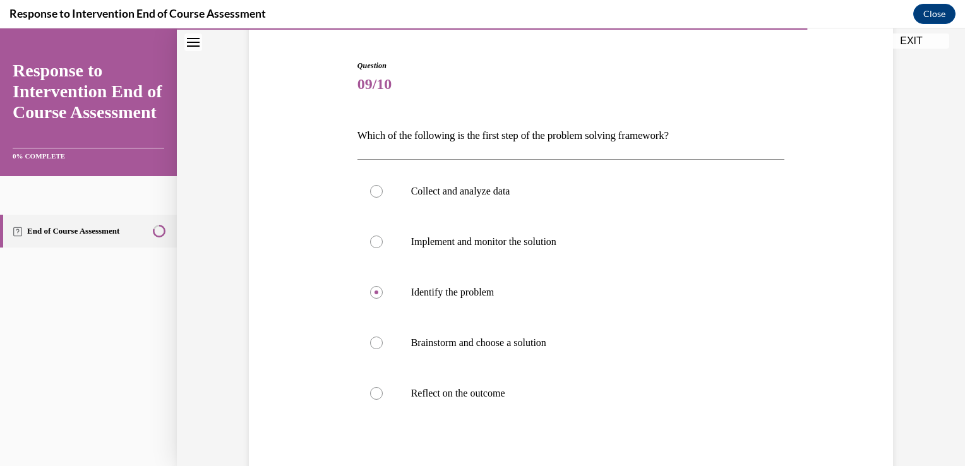
click at [855, 260] on div "Question 09/10 Which of the following is the first step of the problem solving …" at bounding box center [571, 298] width 651 height 553
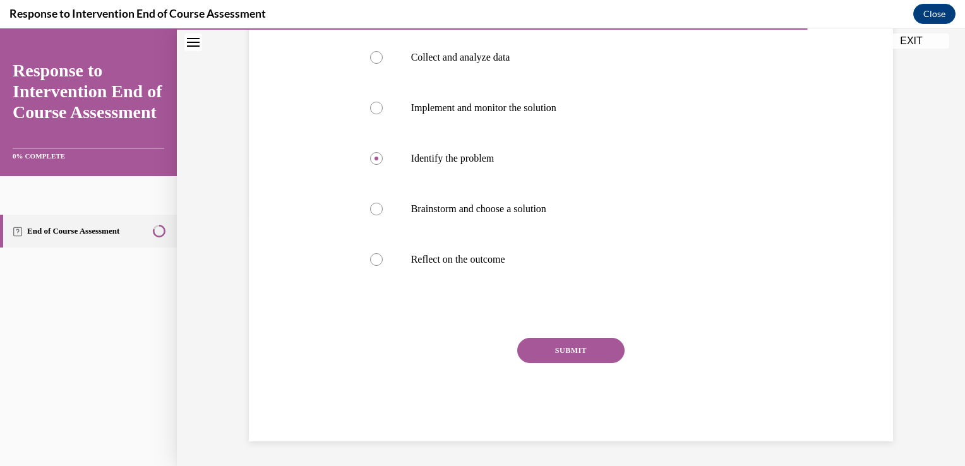
click at [589, 356] on button "SUBMIT" at bounding box center [570, 350] width 107 height 25
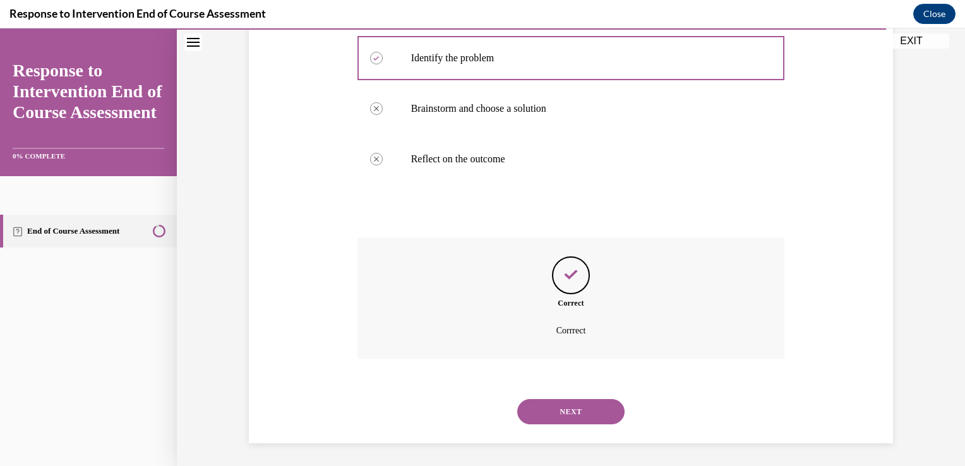
scroll to position [351, 0]
click at [578, 398] on button "NEXT" at bounding box center [570, 410] width 107 height 25
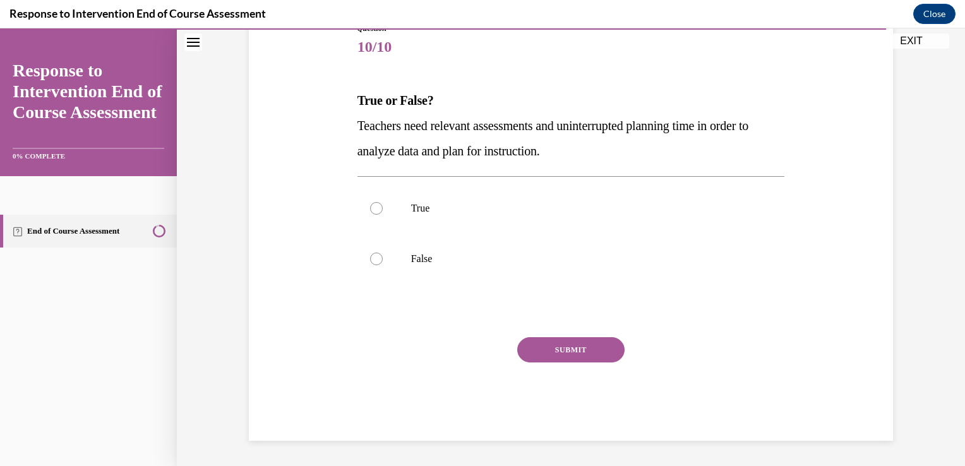
scroll to position [140, 0]
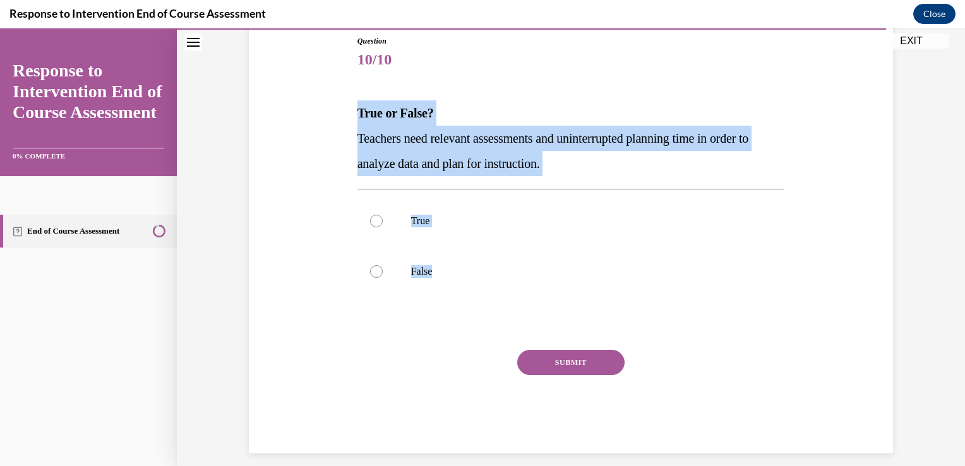
drag, startPoint x: 468, startPoint y: 297, endPoint x: 346, endPoint y: 110, distance: 223.2
click at [346, 110] on div "Question 10/10 True or False? Teachers need relevant assessments and uninterrup…" at bounding box center [571, 225] width 651 height 456
copy div "True or False? Teachers need relevant assessments and uninterrupted planning ti…"
click at [370, 215] on div at bounding box center [376, 221] width 13 height 13
click at [370, 215] on input "True" at bounding box center [376, 221] width 13 height 13
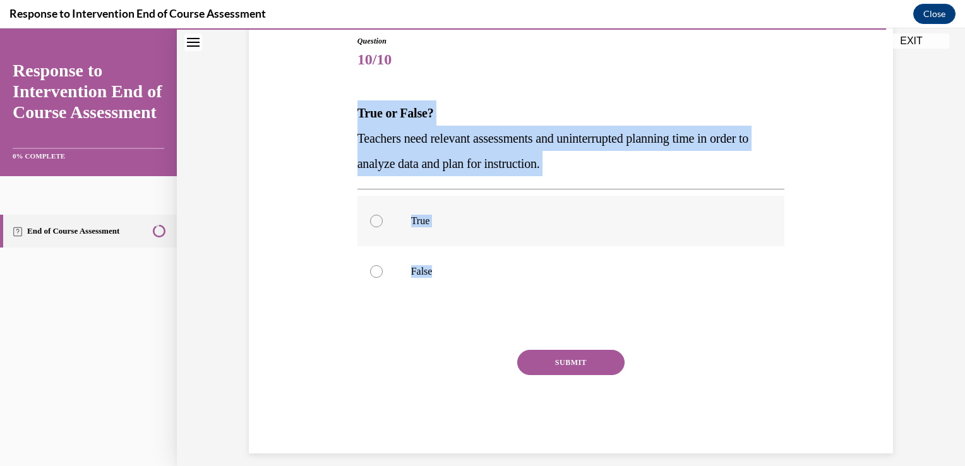
radio input "true"
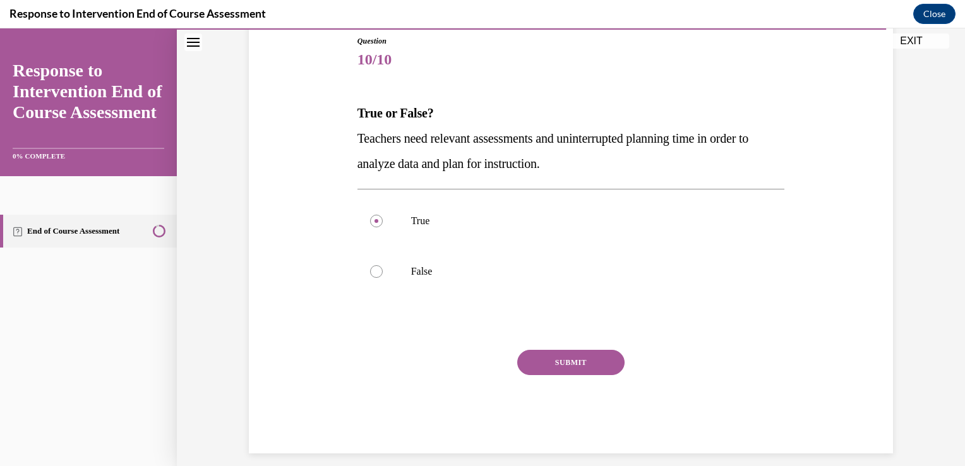
click at [600, 361] on button "SUBMIT" at bounding box center [570, 362] width 107 height 25
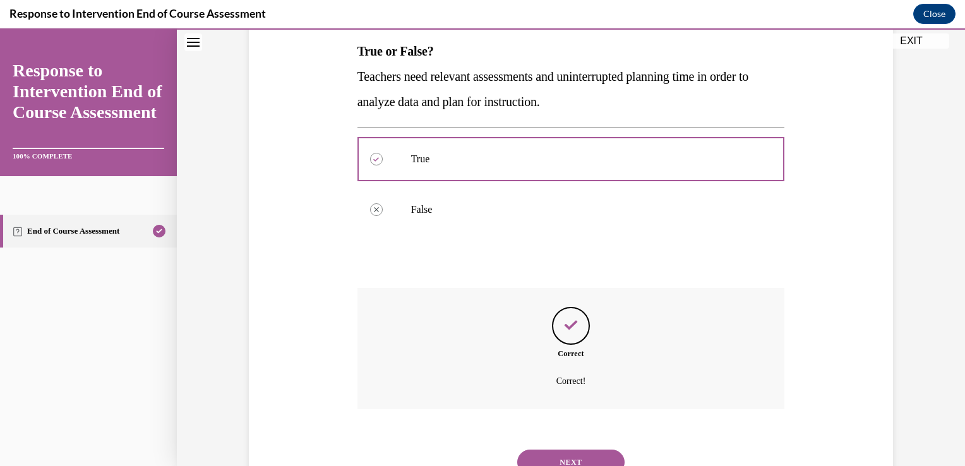
scroll to position [255, 0]
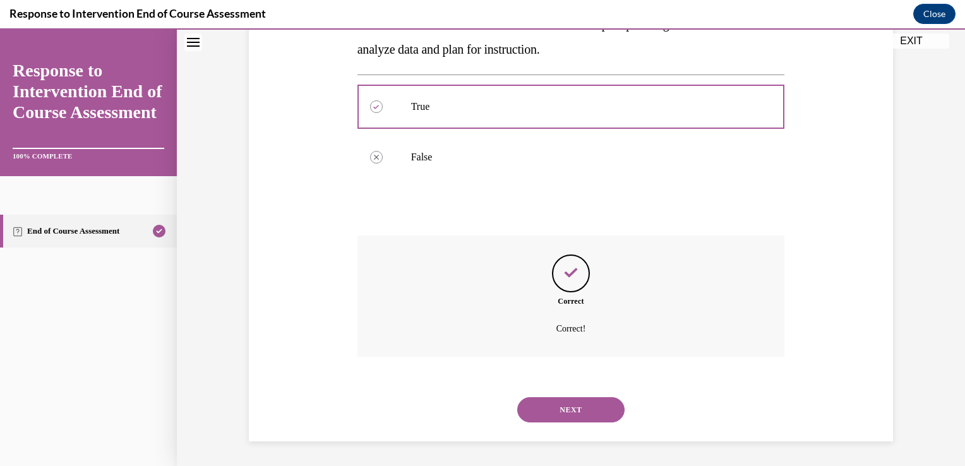
click at [581, 403] on button "NEXT" at bounding box center [570, 409] width 107 height 25
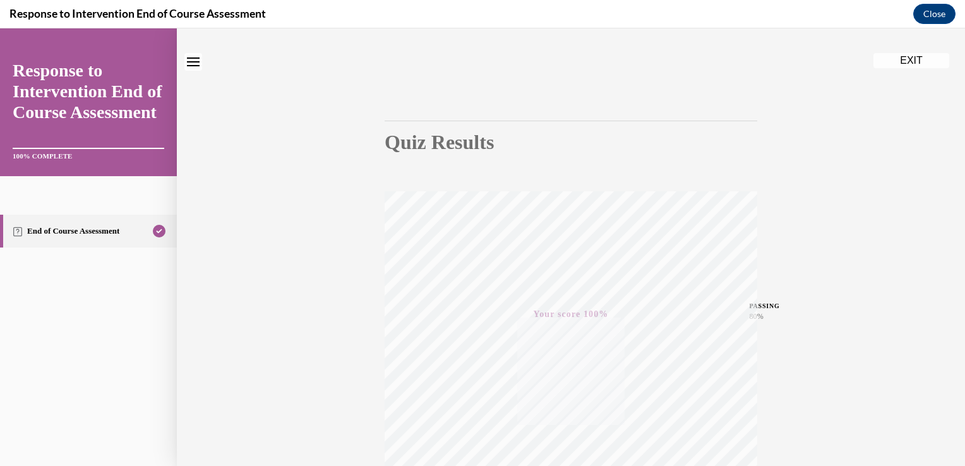
scroll to position [18, 0]
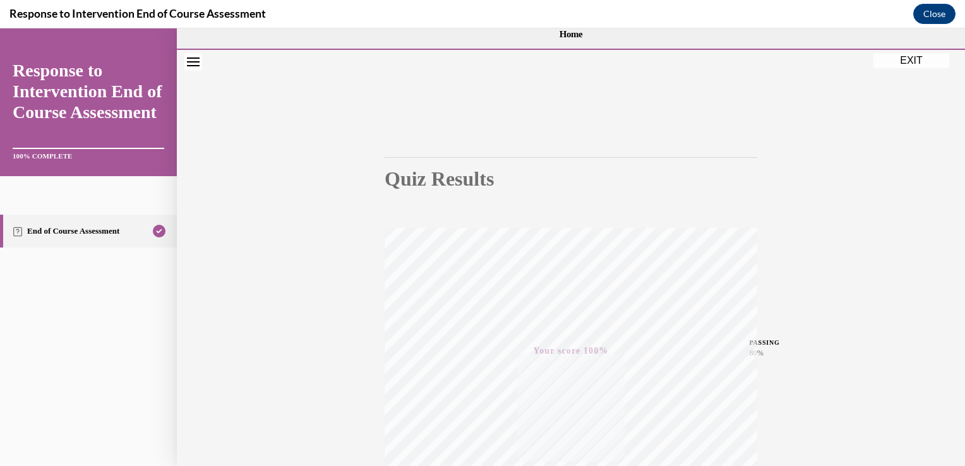
click at [192, 54] on button "Close navigation menu" at bounding box center [193, 62] width 18 height 18
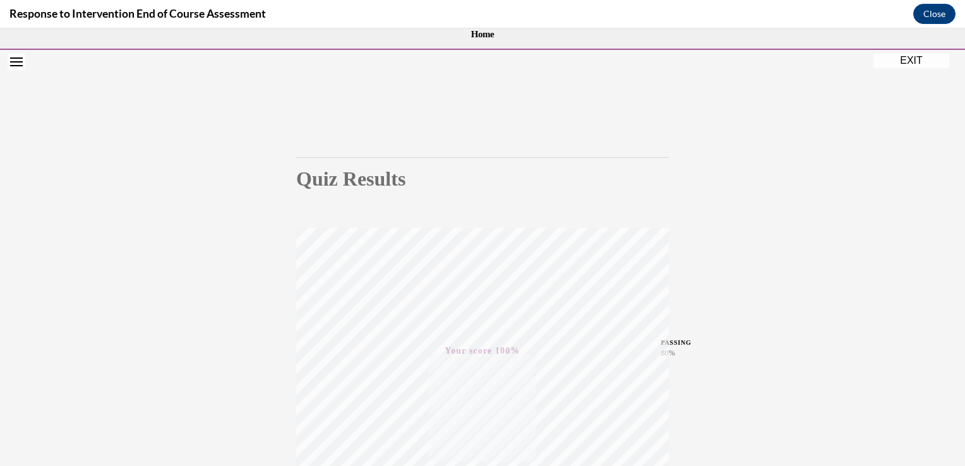
click at [905, 61] on button "EXIT" at bounding box center [912, 60] width 76 height 15
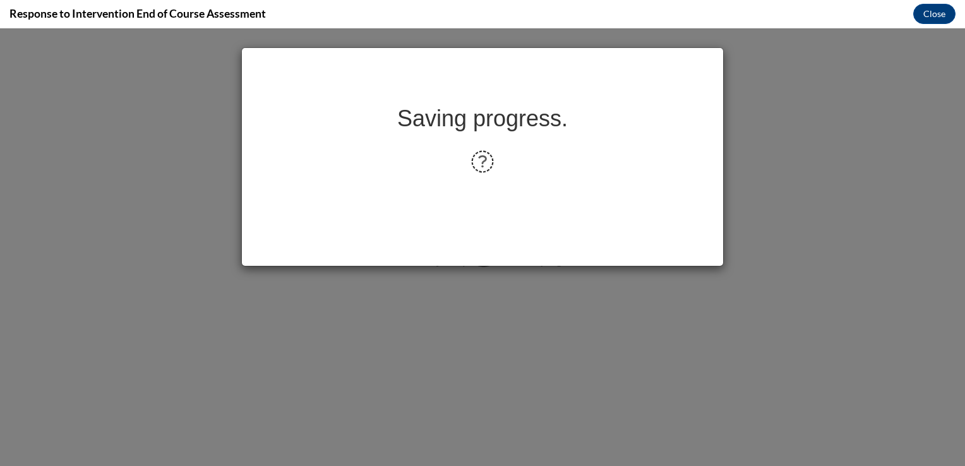
scroll to position [0, 0]
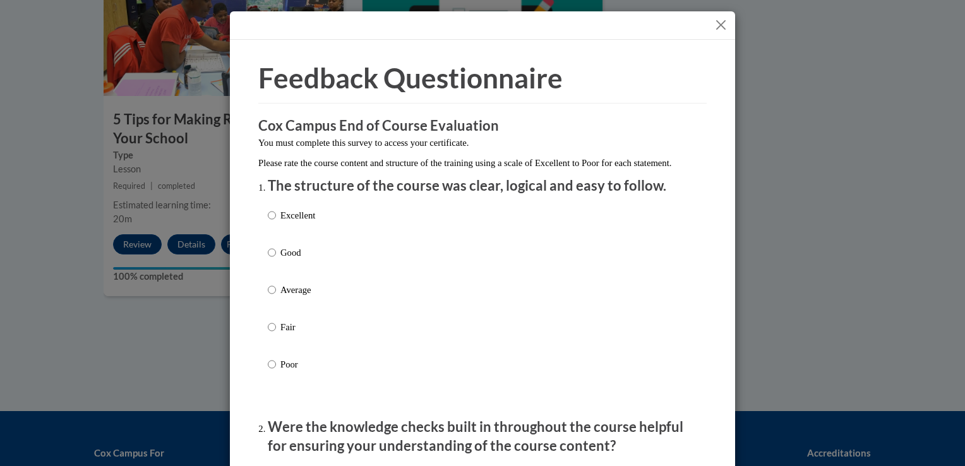
click at [330, 229] on div "Excellent Good Average Fair Poor" at bounding box center [483, 305] width 430 height 206
click at [268, 222] on input "Excellent" at bounding box center [272, 215] width 8 height 14
radio input "true"
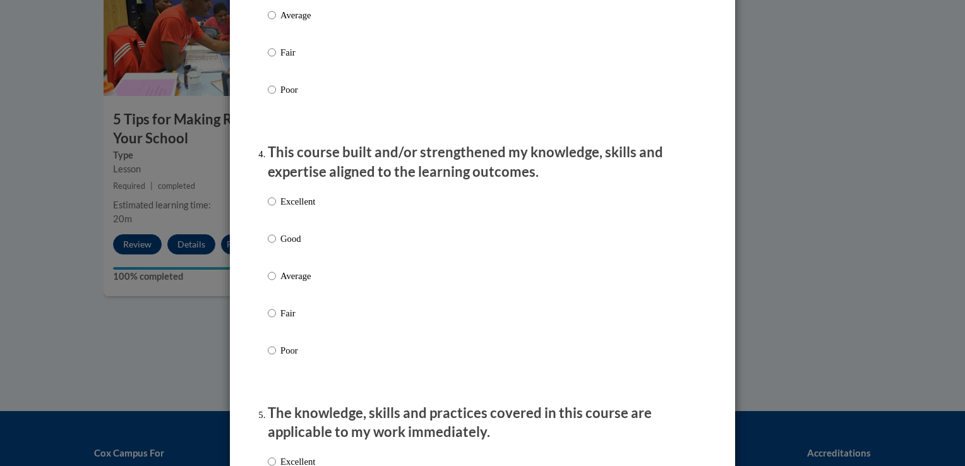
scroll to position [731, 0]
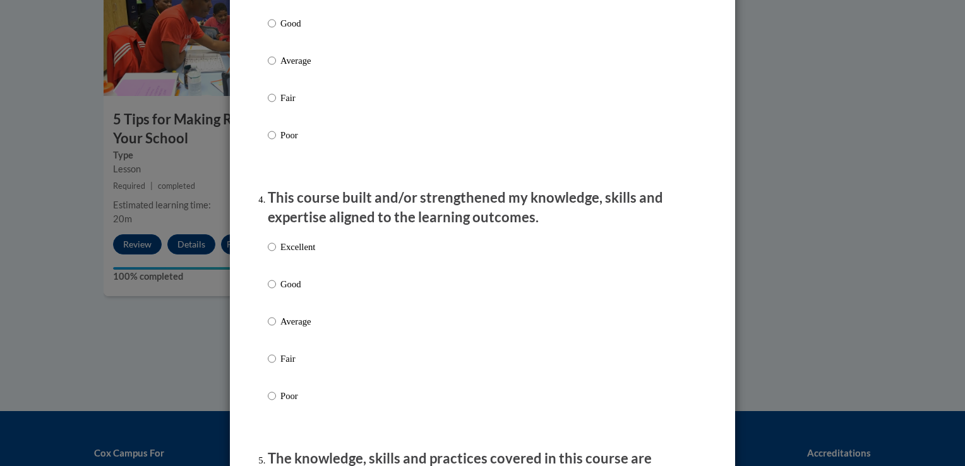
click at [272, 259] on label "Excellent" at bounding box center [291, 257] width 47 height 34
click at [272, 254] on input "Excellent" at bounding box center [272, 247] width 8 height 14
radio input "true"
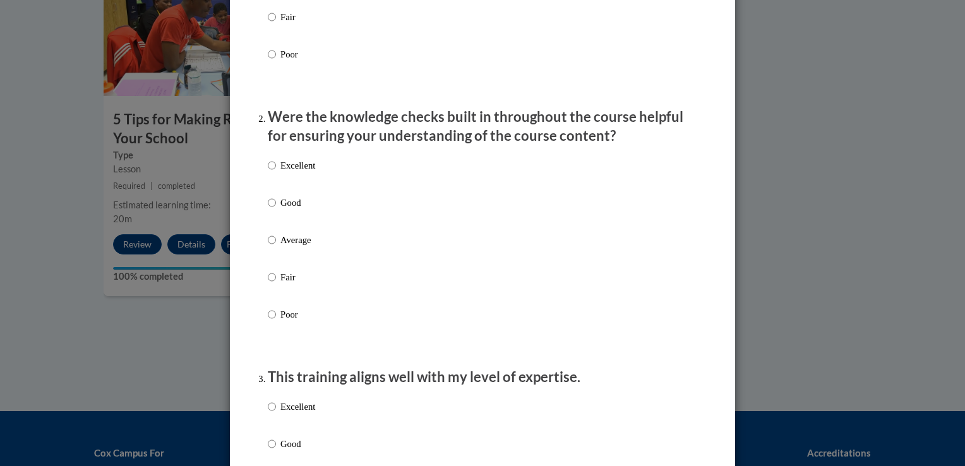
scroll to position [319, 0]
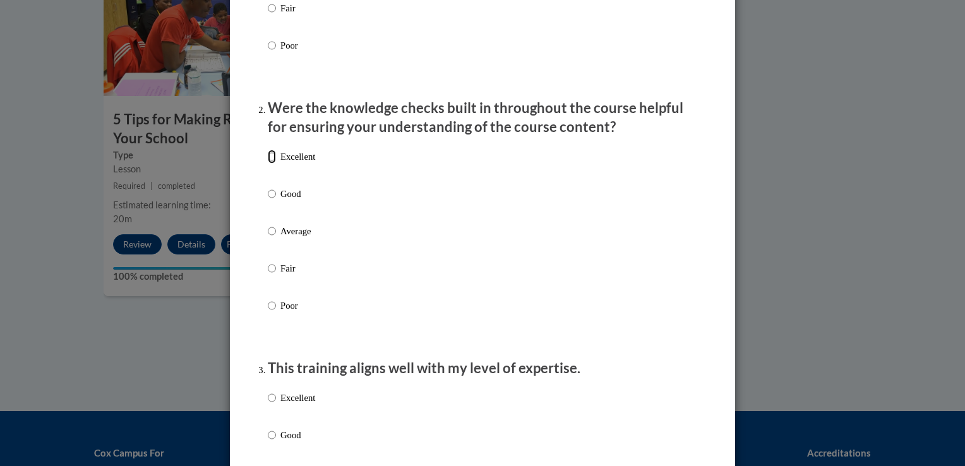
click at [268, 164] on input "Excellent" at bounding box center [272, 157] width 8 height 14
radio input "true"
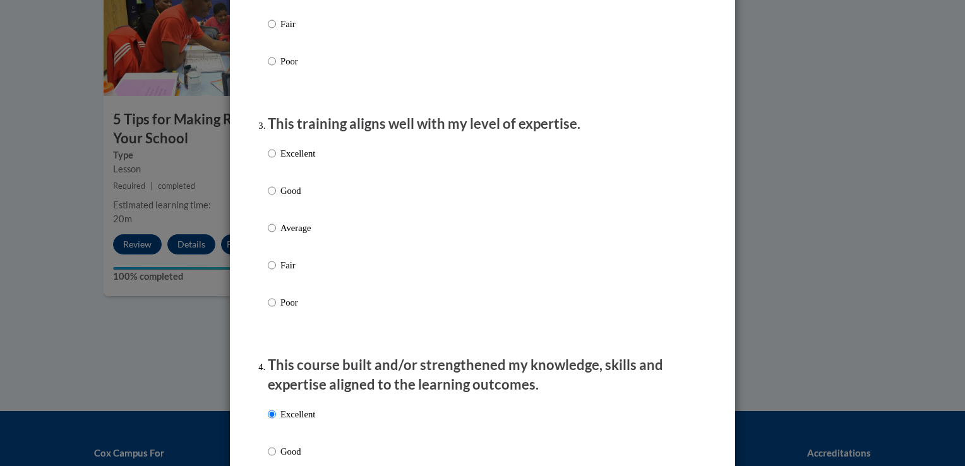
scroll to position [585, 0]
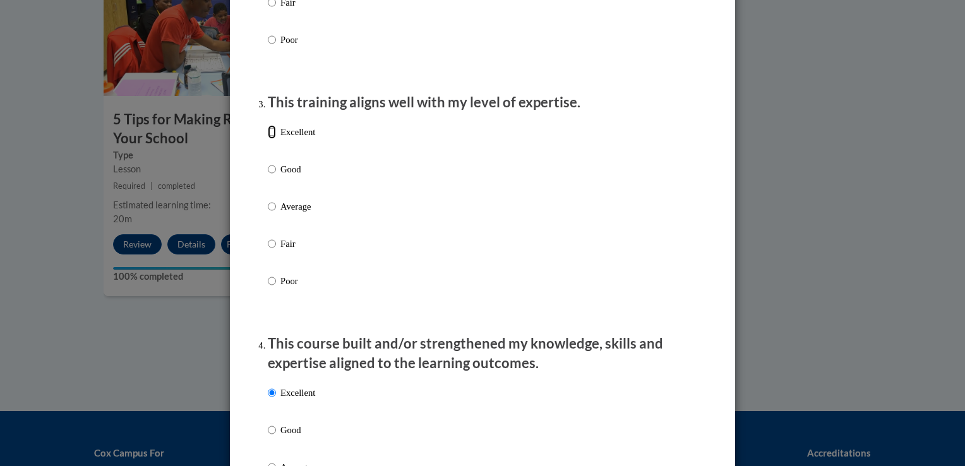
click at [270, 138] on input "Excellent" at bounding box center [272, 132] width 8 height 14
radio input "true"
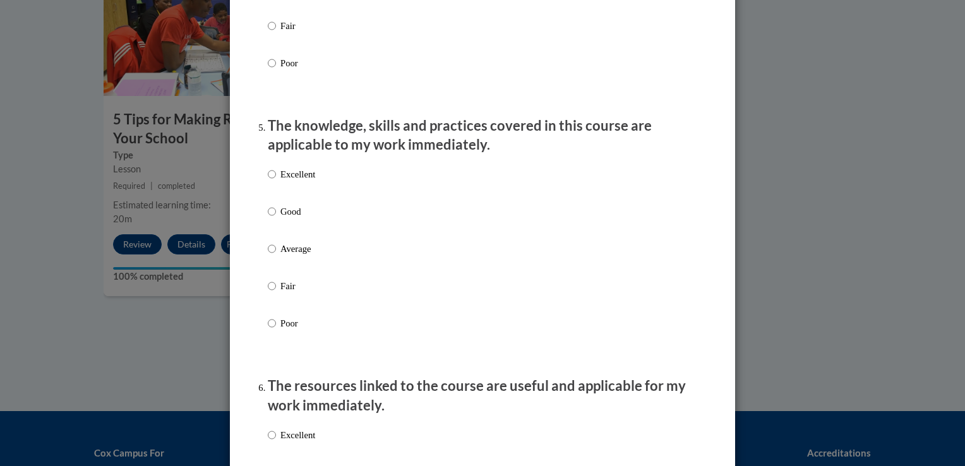
scroll to position [1073, 0]
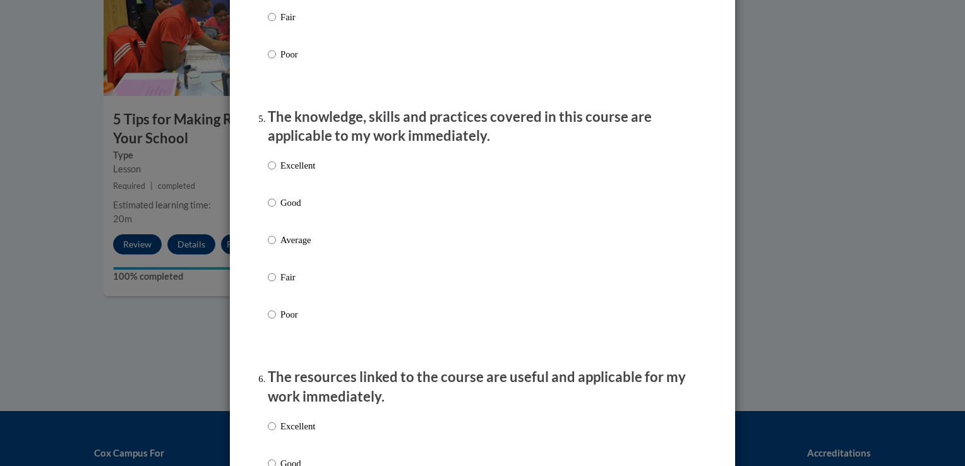
click at [280, 172] on p "Excellent" at bounding box center [297, 166] width 35 height 14
click at [276, 172] on input "Excellent" at bounding box center [272, 166] width 8 height 14
radio input "true"
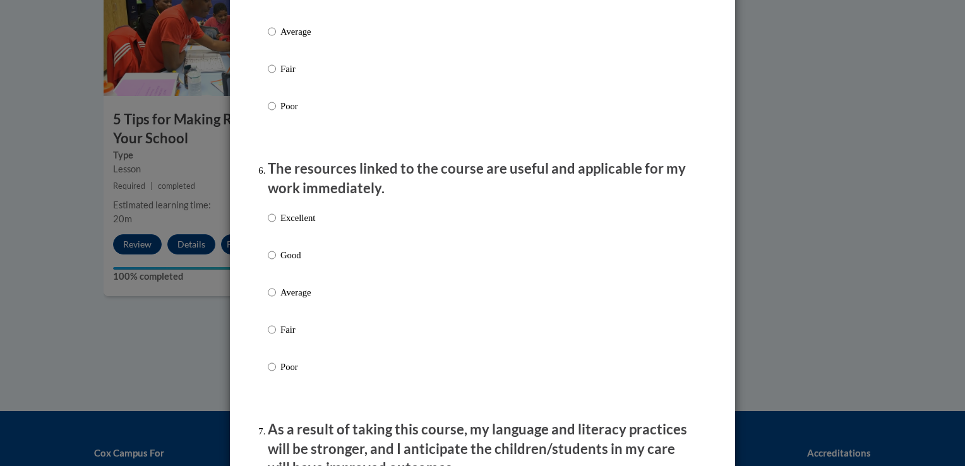
scroll to position [1284, 0]
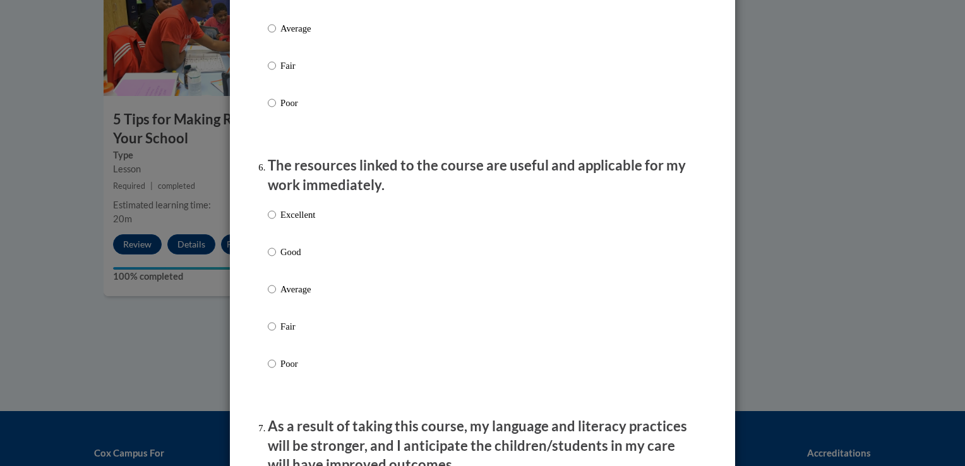
click at [293, 222] on p "Excellent" at bounding box center [297, 215] width 35 height 14
click at [276, 222] on input "Excellent" at bounding box center [272, 215] width 8 height 14
radio input "true"
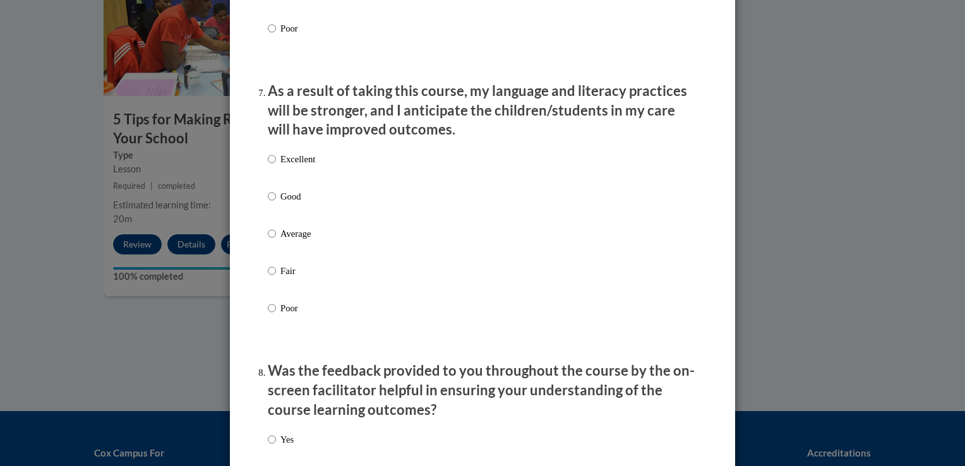
scroll to position [1629, 0]
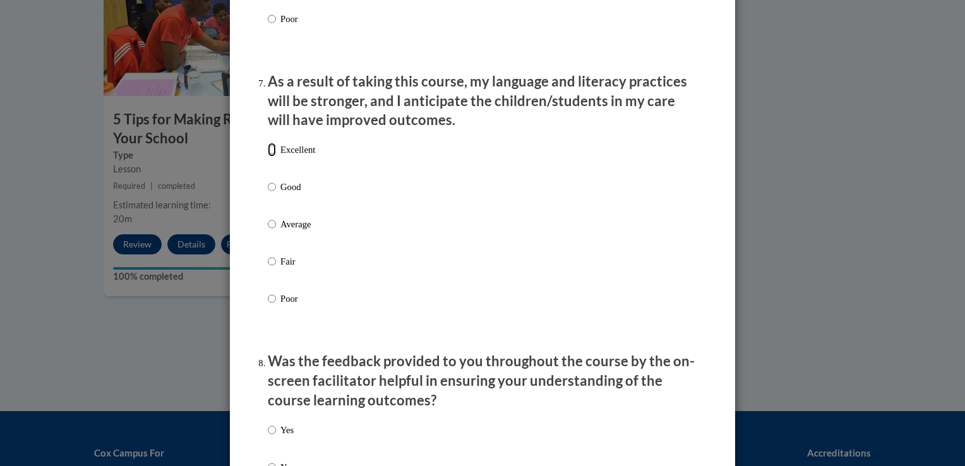
click at [269, 157] on input "Excellent" at bounding box center [272, 150] width 8 height 14
radio input "true"
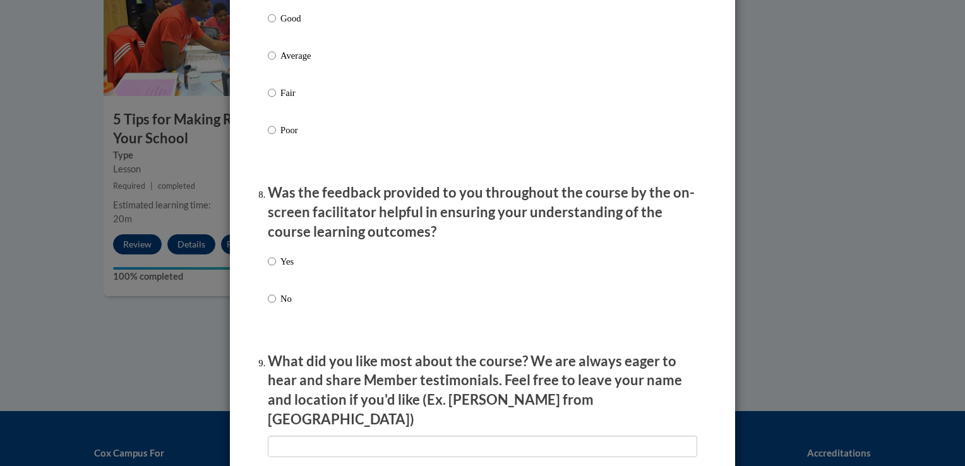
scroll to position [1801, 0]
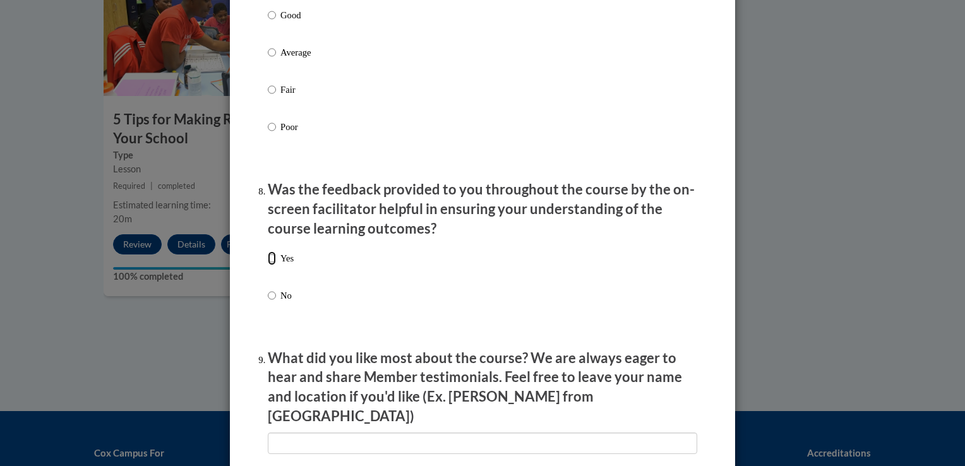
click at [268, 265] on input "Yes" at bounding box center [272, 258] width 8 height 14
radio input "true"
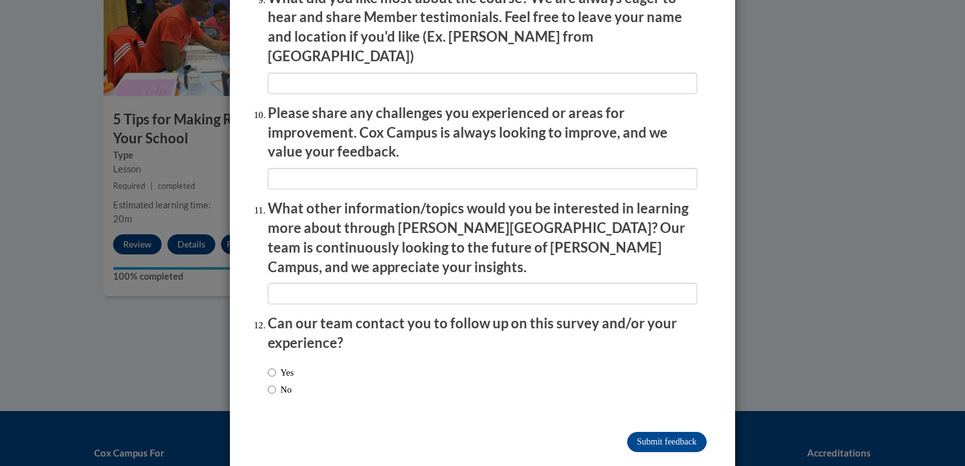
scroll to position [2164, 0]
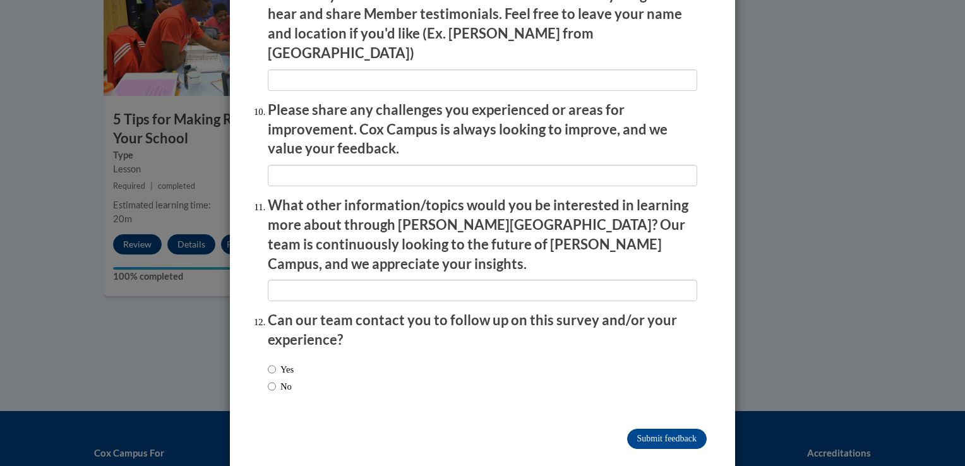
click at [268, 356] on div "Yes No" at bounding box center [281, 378] width 26 height 44
click at [268, 363] on input "Yes" at bounding box center [272, 370] width 8 height 14
radio input "true"
click at [687, 429] on input "Submit feedback" at bounding box center [667, 439] width 80 height 20
